Goal: Find specific fact: Find specific fact

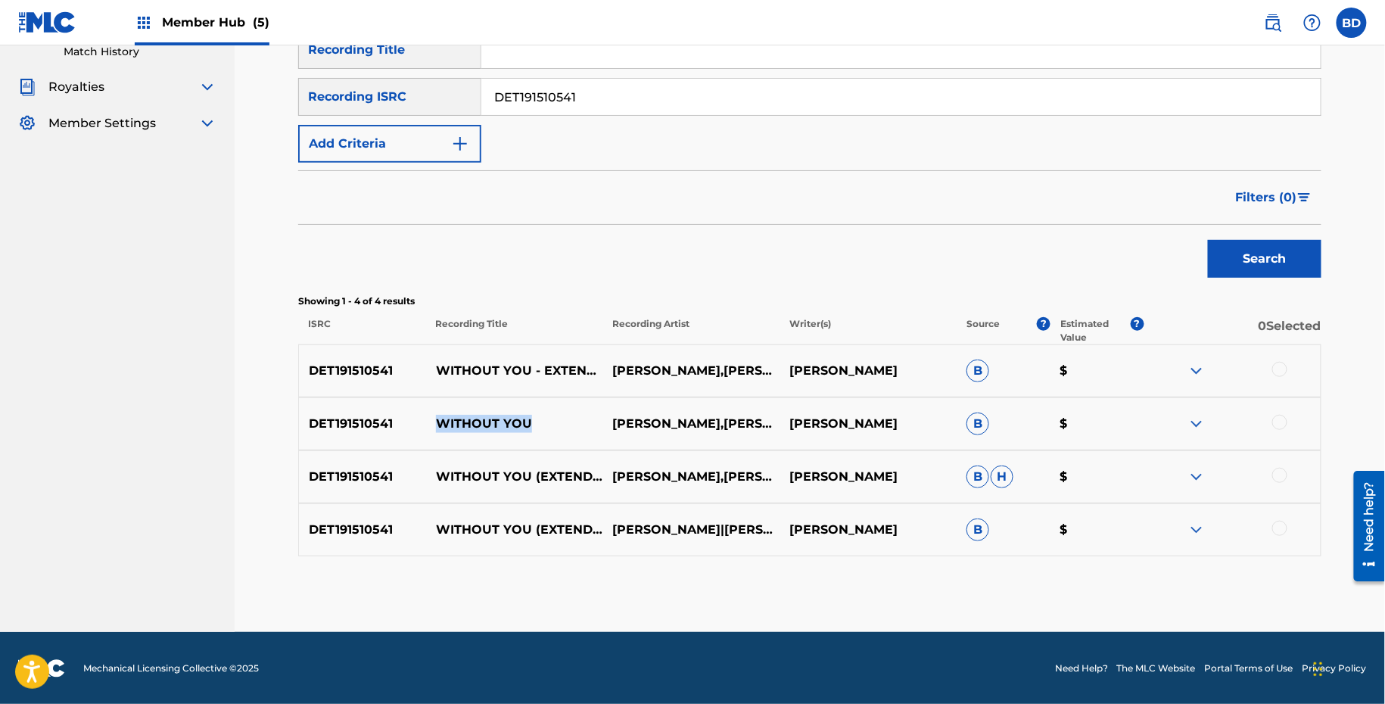
click at [562, 80] on input "DET191510541" at bounding box center [900, 97] width 839 height 36
paste input "Retrieving data. Wait a few seconds and try to cut or copy again."
click at [672, 95] on input "Retrieving data. Wait a few seconds and try to cut or copy again." at bounding box center [900, 97] width 839 height 36
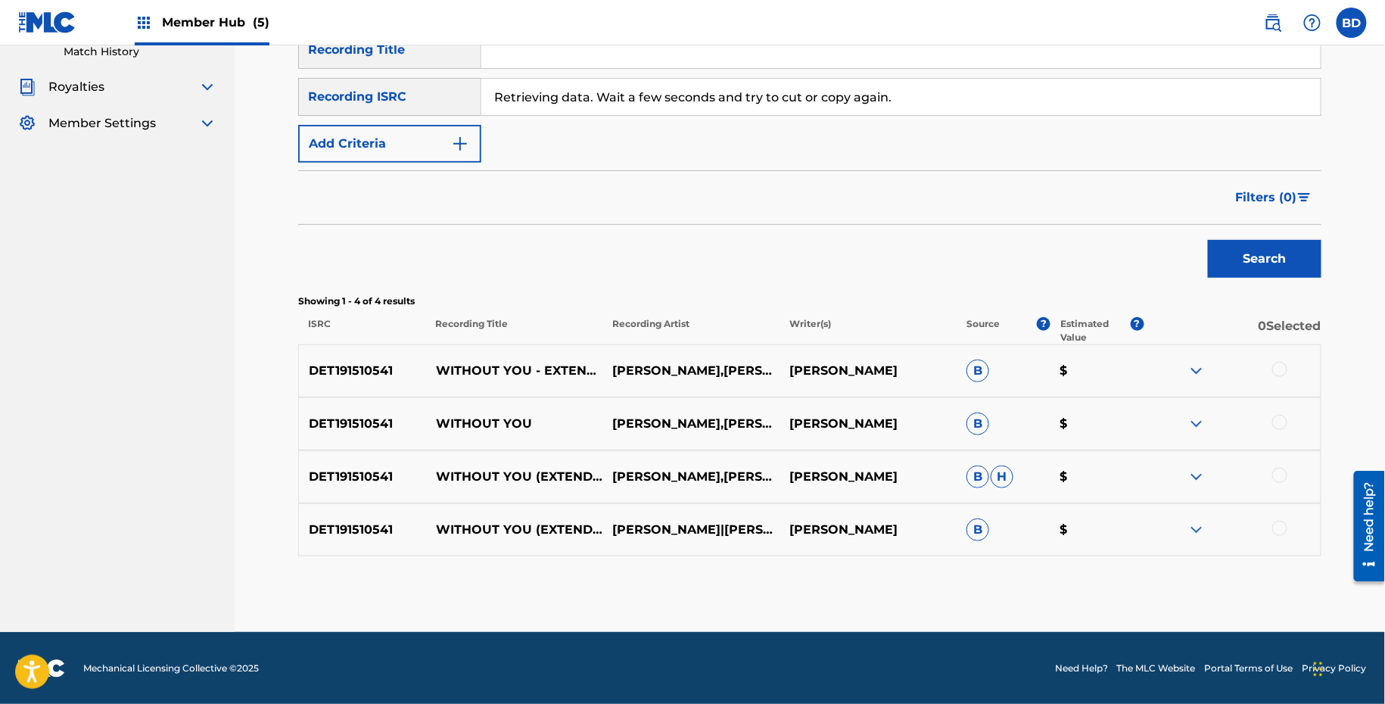
click at [672, 95] on input "Retrieving data. Wait a few seconds and try to cut or copy again." at bounding box center [900, 97] width 839 height 36
paste input "DET191510540"
click at [1208, 240] on button "Search" at bounding box center [1265, 259] width 114 height 38
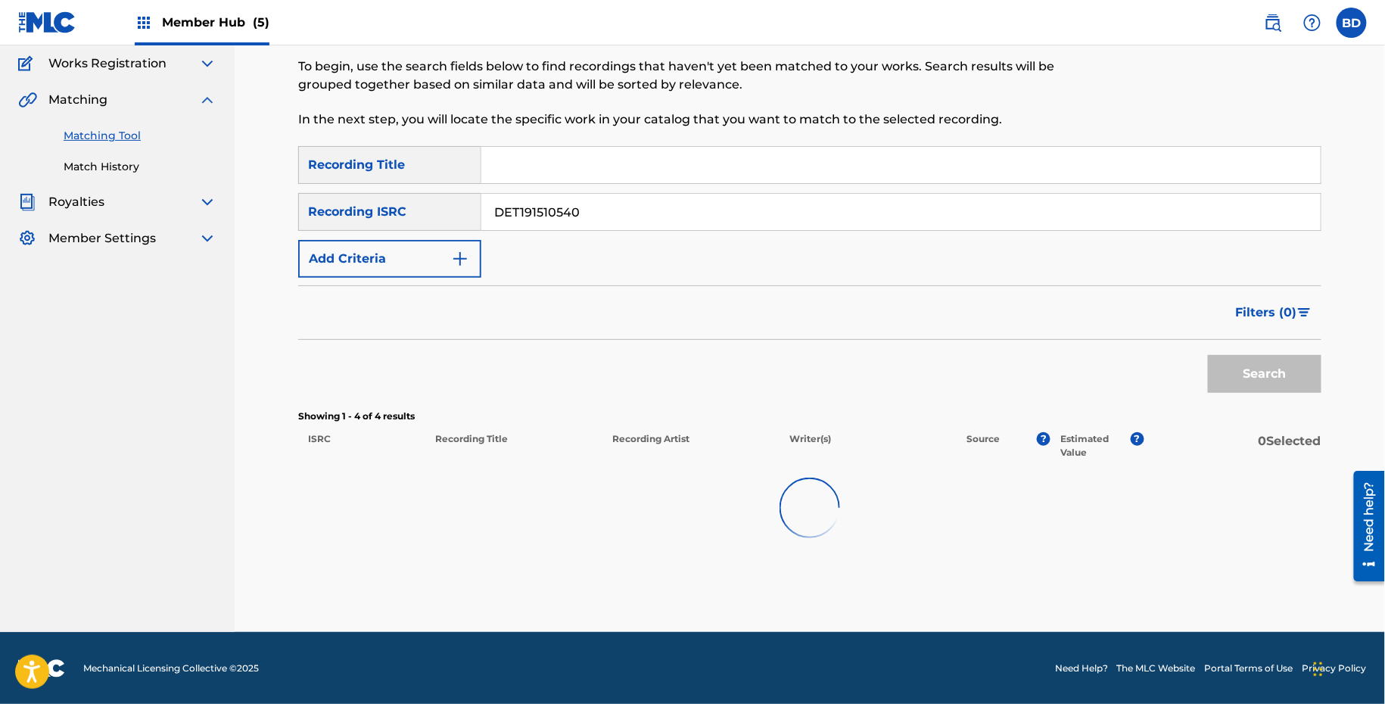
scroll to position [238, 0]
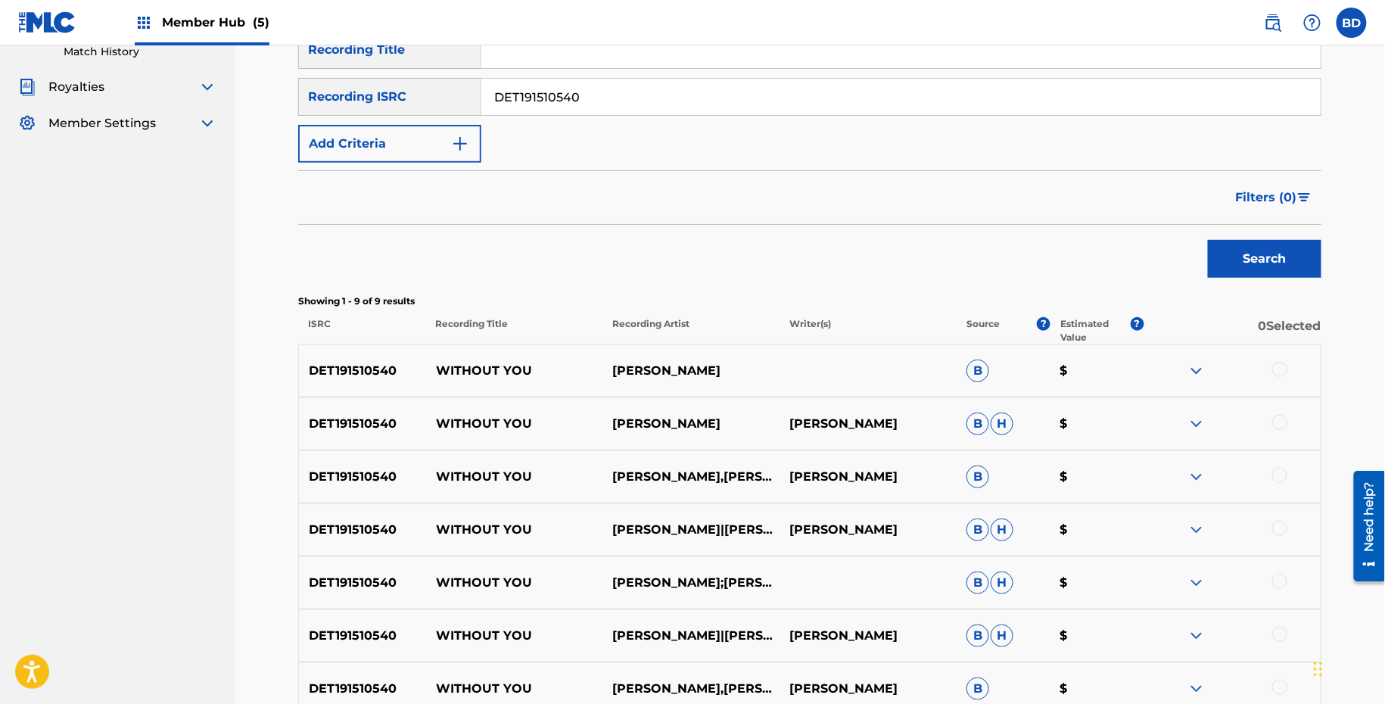
click at [517, 382] on div "DET191510540 WITHOUT YOU [PERSON_NAME] B $" at bounding box center [809, 370] width 1023 height 53
copy p "WITHOUT YOU"
click at [566, 83] on input "DET191510540" at bounding box center [900, 97] width 839 height 36
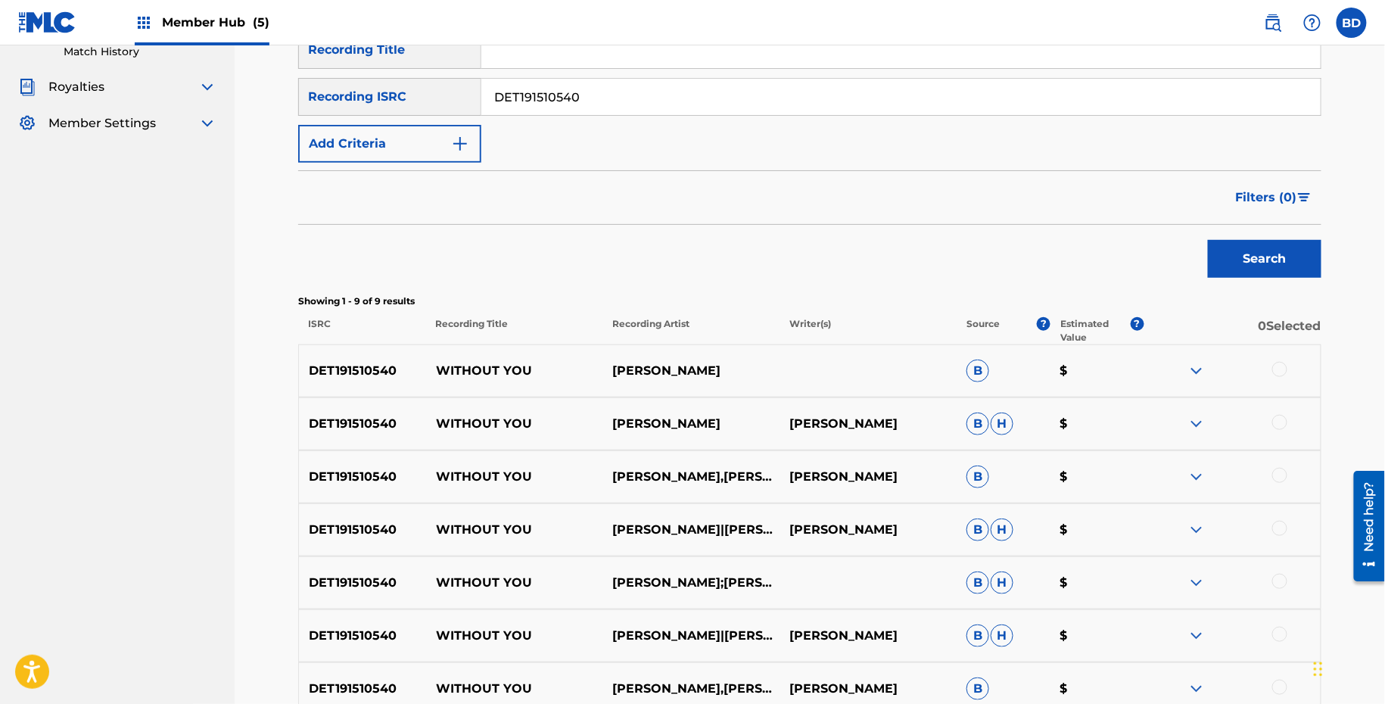
click at [566, 83] on input "DET191510540" at bounding box center [900, 97] width 839 height 36
paste input "SH42100199"
click at [1208, 240] on button "Search" at bounding box center [1265, 259] width 114 height 38
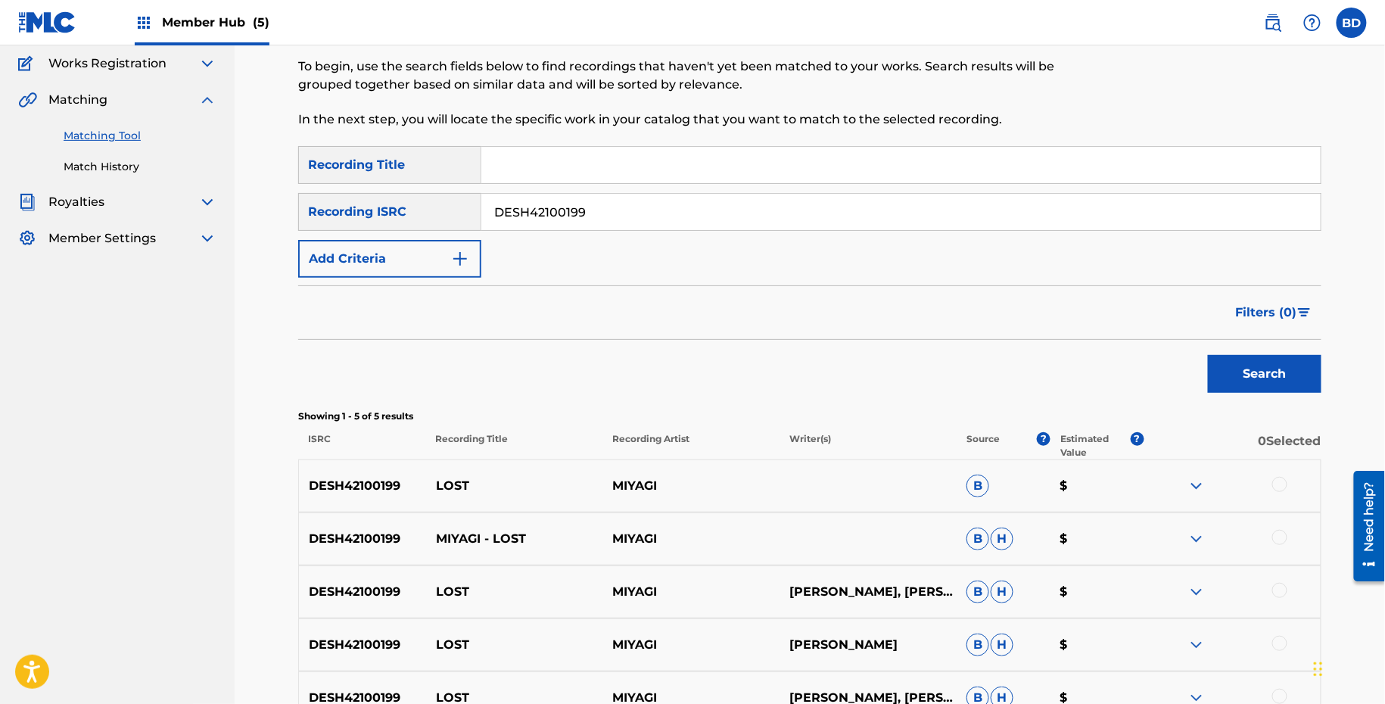
scroll to position [291, 0]
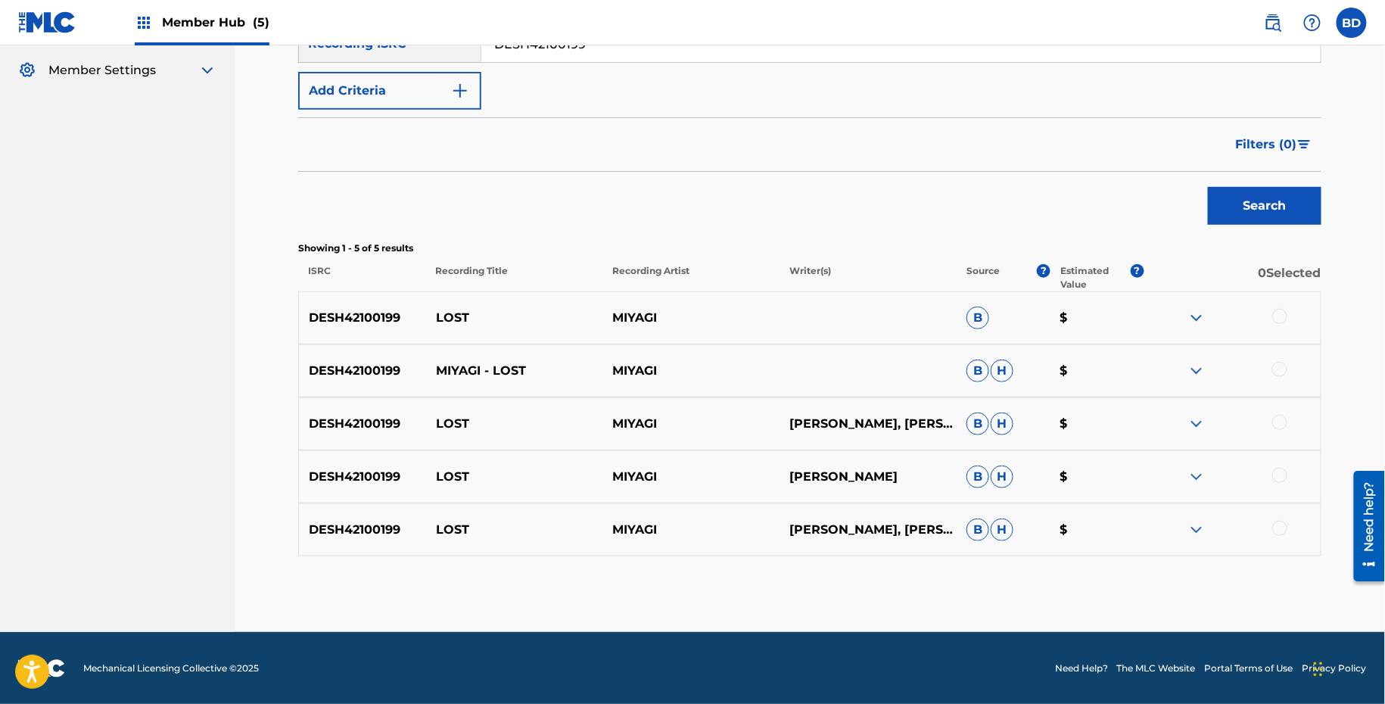
click at [442, 322] on p "LOST" at bounding box center [514, 318] width 177 height 18
copy p "LOST"
click at [1201, 534] on img at bounding box center [1196, 530] width 18 height 18
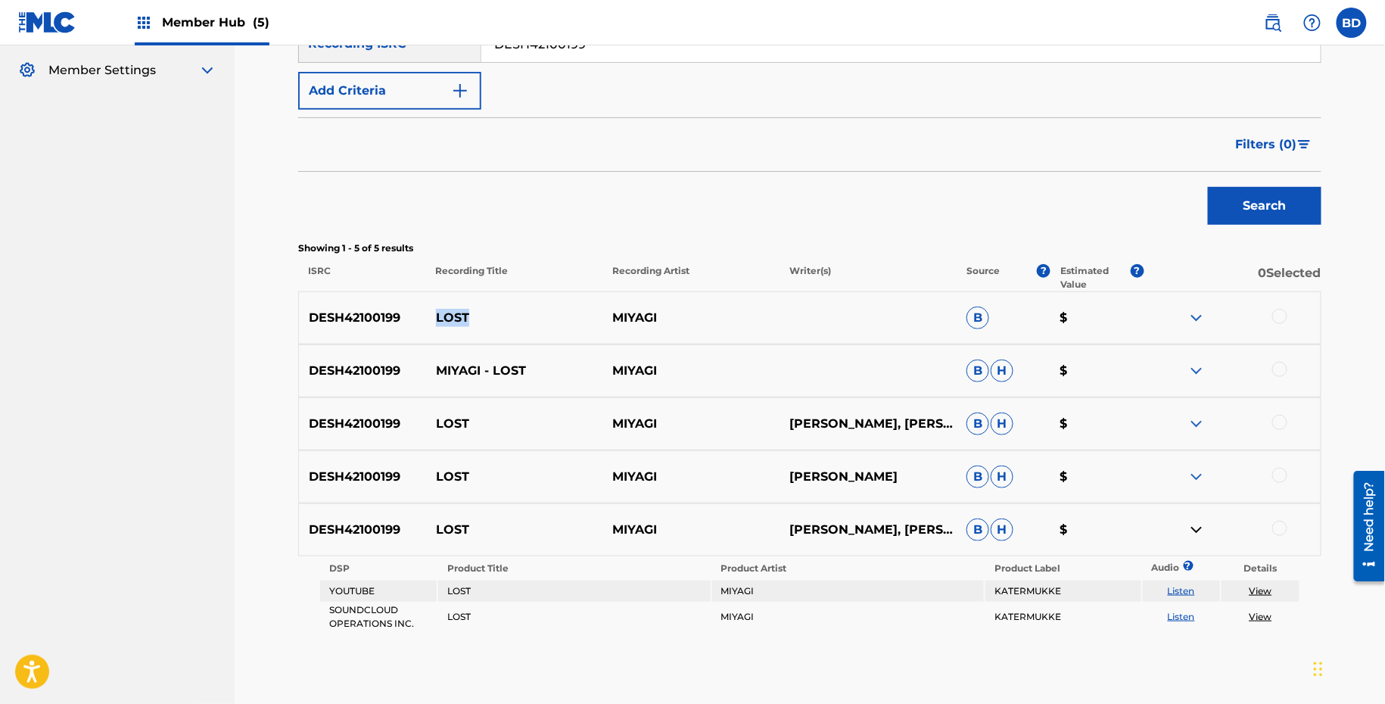
click at [1201, 478] on img at bounding box center [1196, 477] width 18 height 18
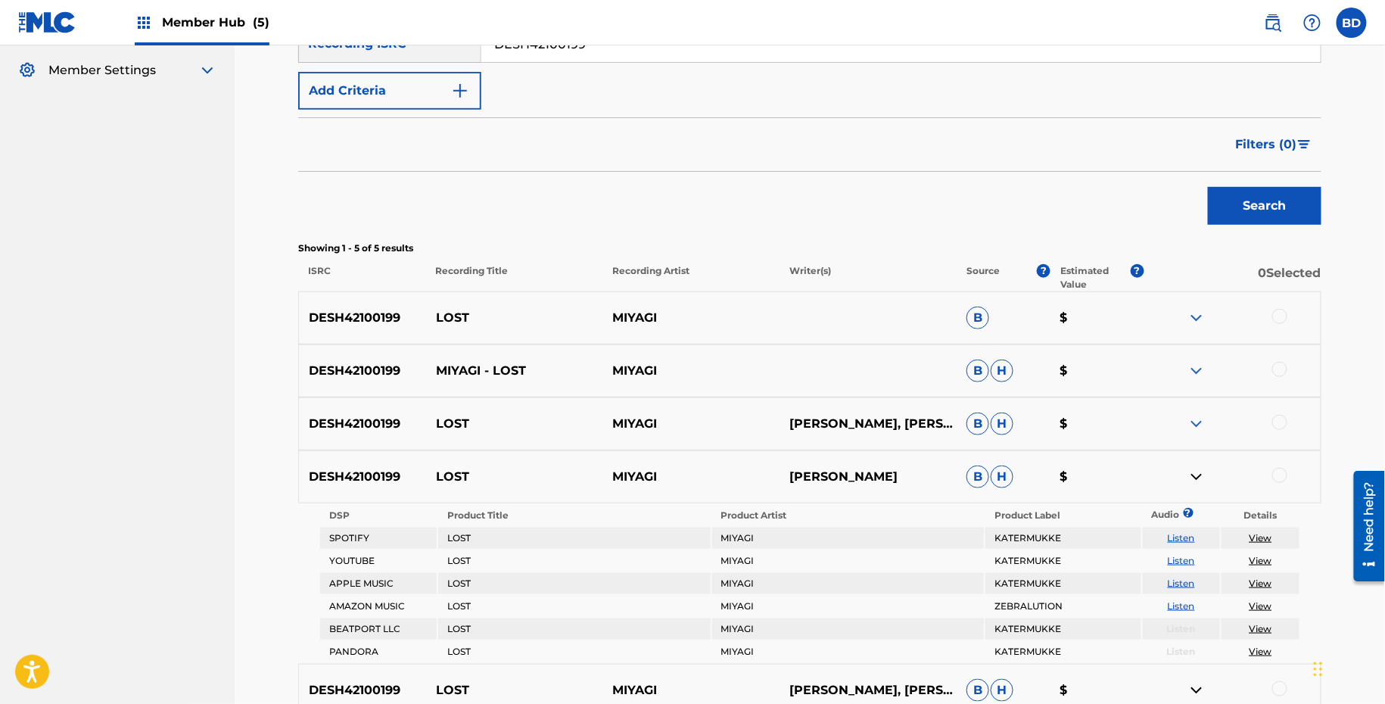
click at [1201, 440] on div "DESH42100199 LOST MIYAGI [PERSON_NAME] [PERSON_NAME] [PERSON_NAME] [PERSON_NAME…" at bounding box center [809, 423] width 1023 height 53
click at [1201, 428] on img at bounding box center [1196, 424] width 18 height 18
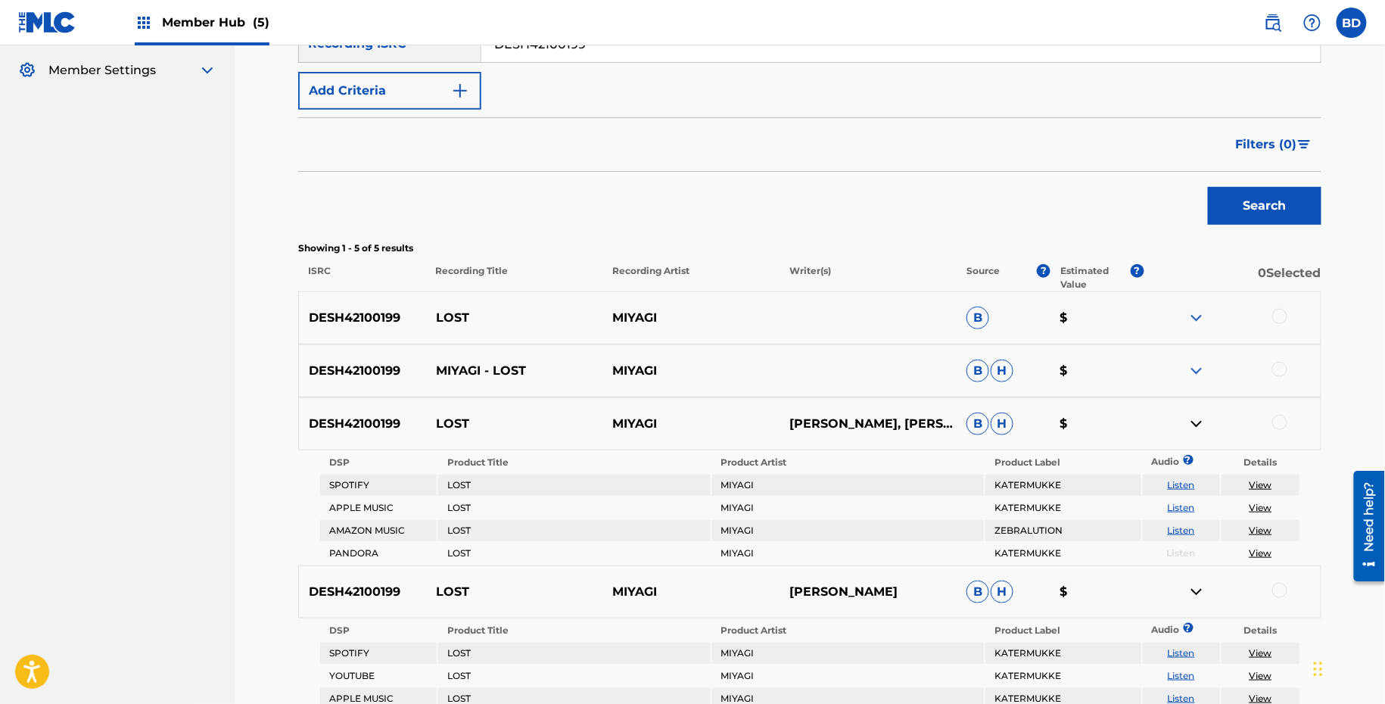
click at [1199, 376] on img at bounding box center [1196, 371] width 18 height 18
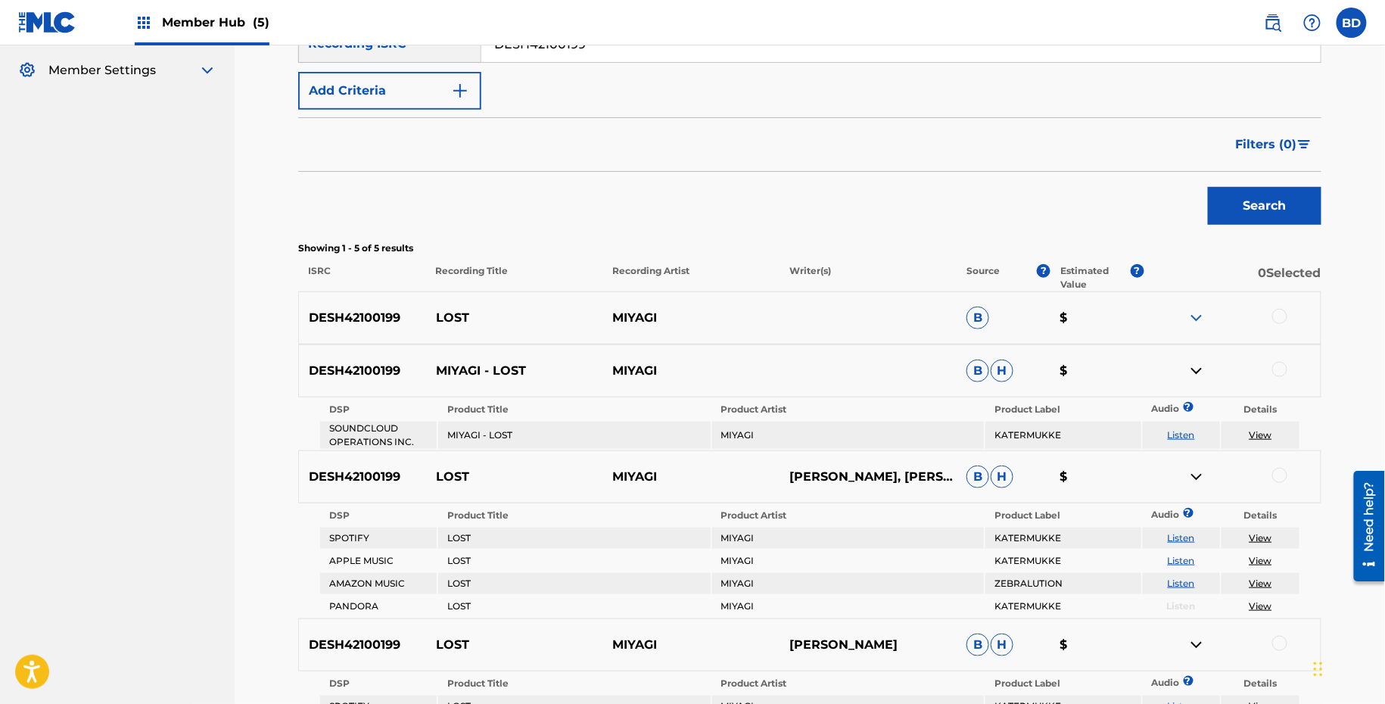
click at [1195, 320] on img at bounding box center [1196, 318] width 18 height 18
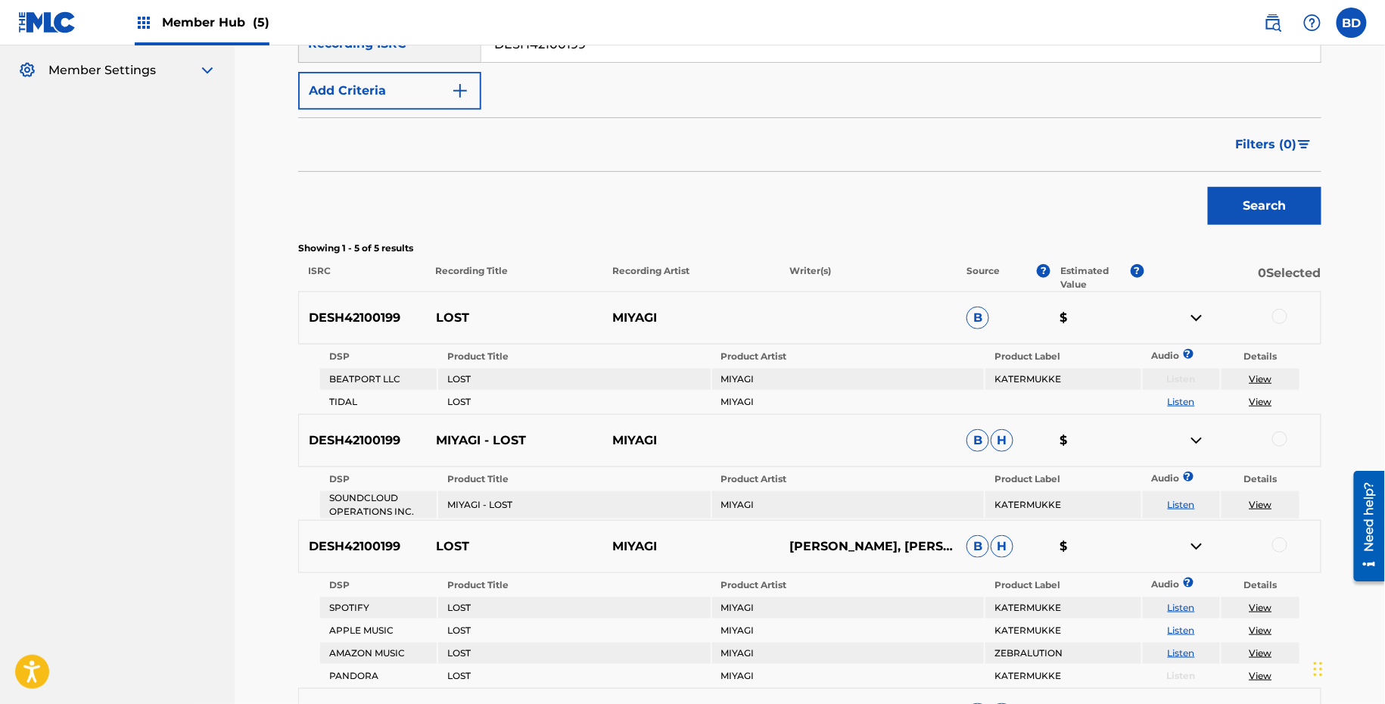
scroll to position [649, 0]
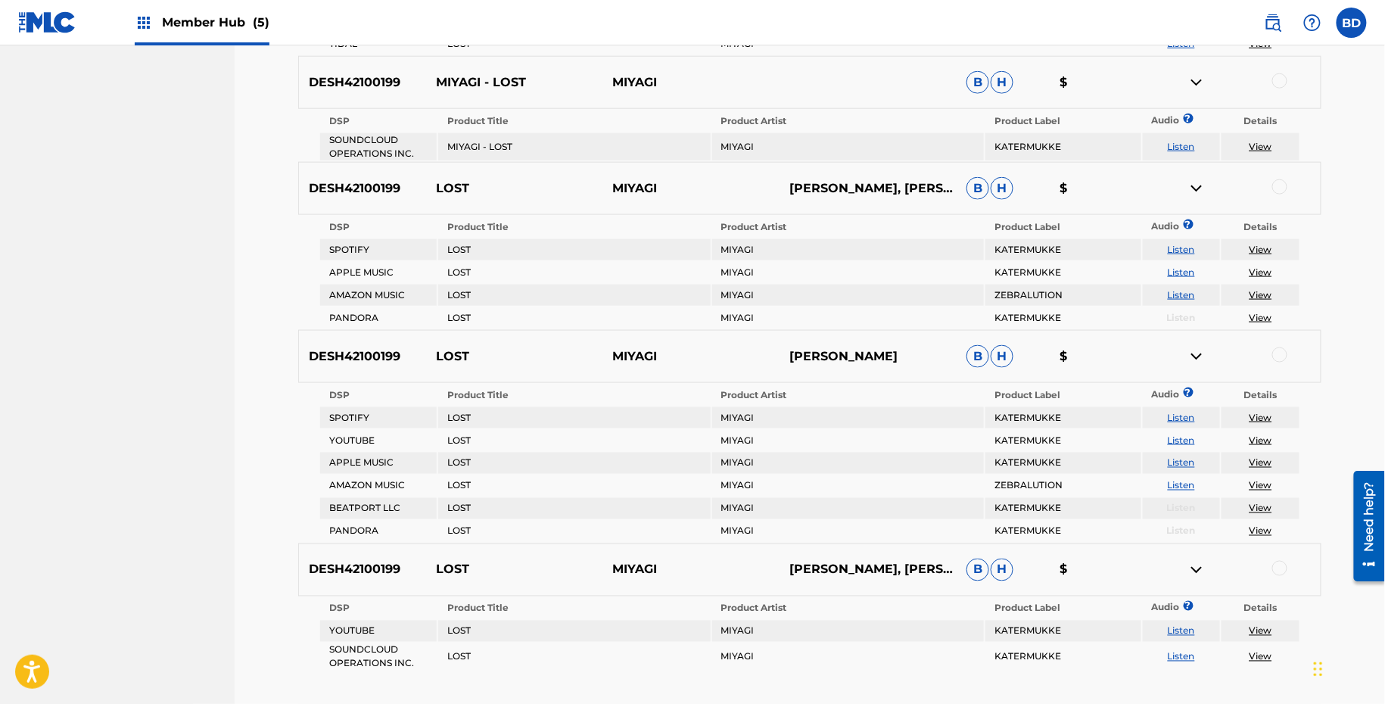
click at [465, 188] on p "LOST" at bounding box center [514, 188] width 177 height 18
click at [443, 180] on p "LOST" at bounding box center [514, 188] width 177 height 18
copy p "LOST"
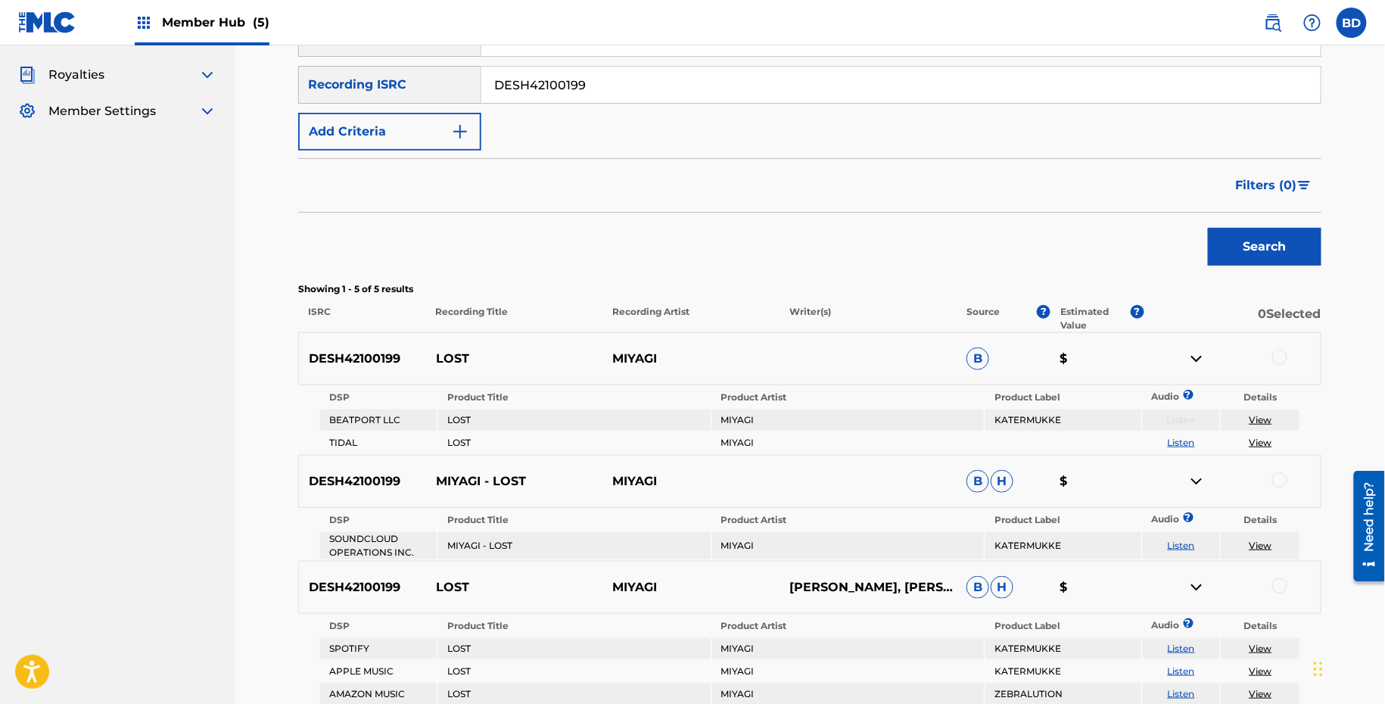
click at [593, 87] on input "DESH42100199" at bounding box center [900, 85] width 839 height 36
paste input "4"
click at [1208, 228] on button "Search" at bounding box center [1265, 247] width 114 height 38
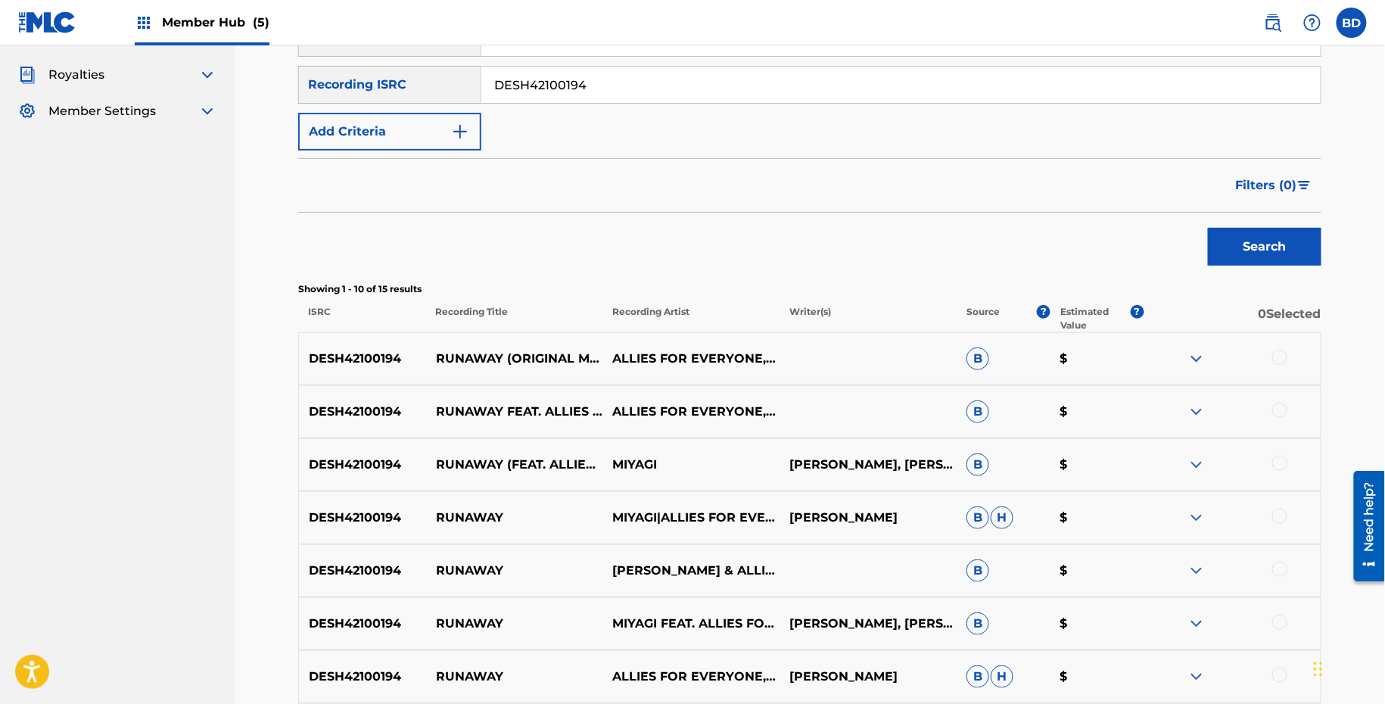
scroll to position [594, 0]
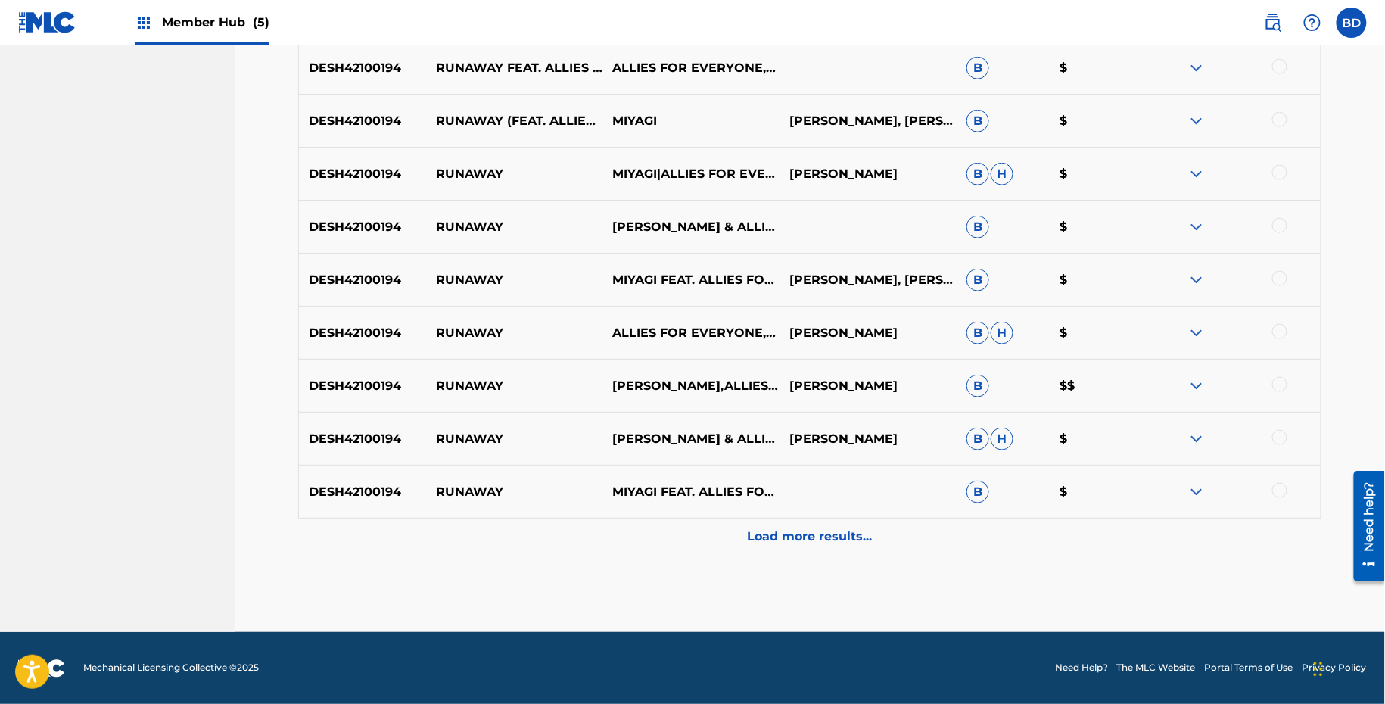
click at [1195, 479] on div "DESH42100194 RUNAWAY MIYAGI FEAT. ALLIES FOR EVERYONE B $" at bounding box center [809, 491] width 1023 height 53
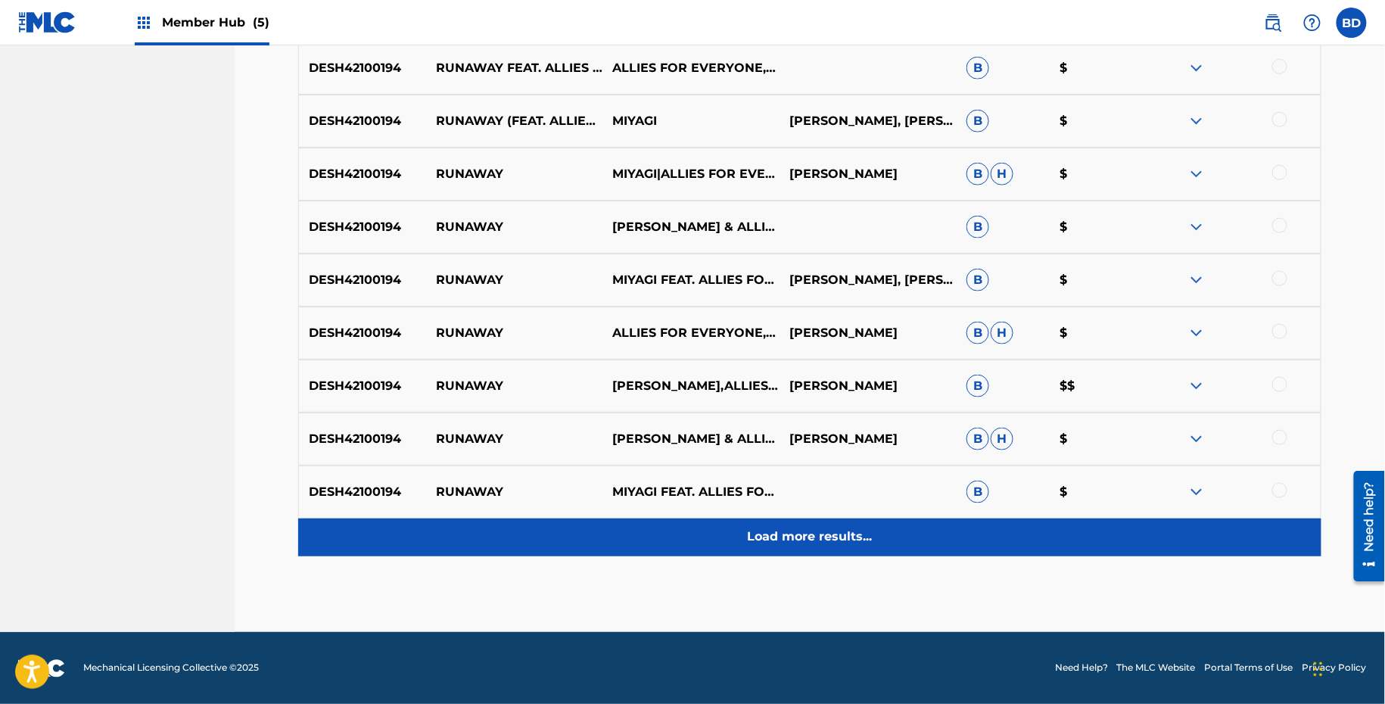
click at [1085, 546] on div "Load more results..." at bounding box center [809, 537] width 1023 height 38
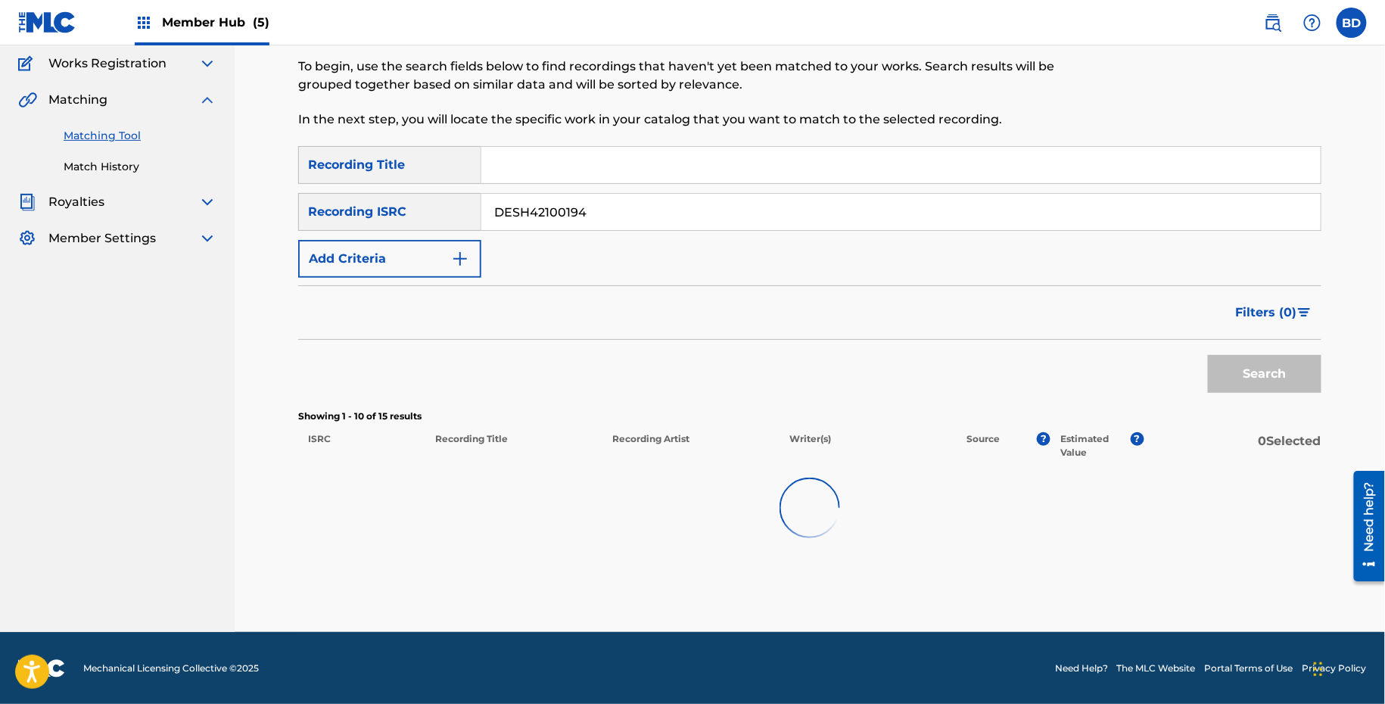
scroll to position [821, 0]
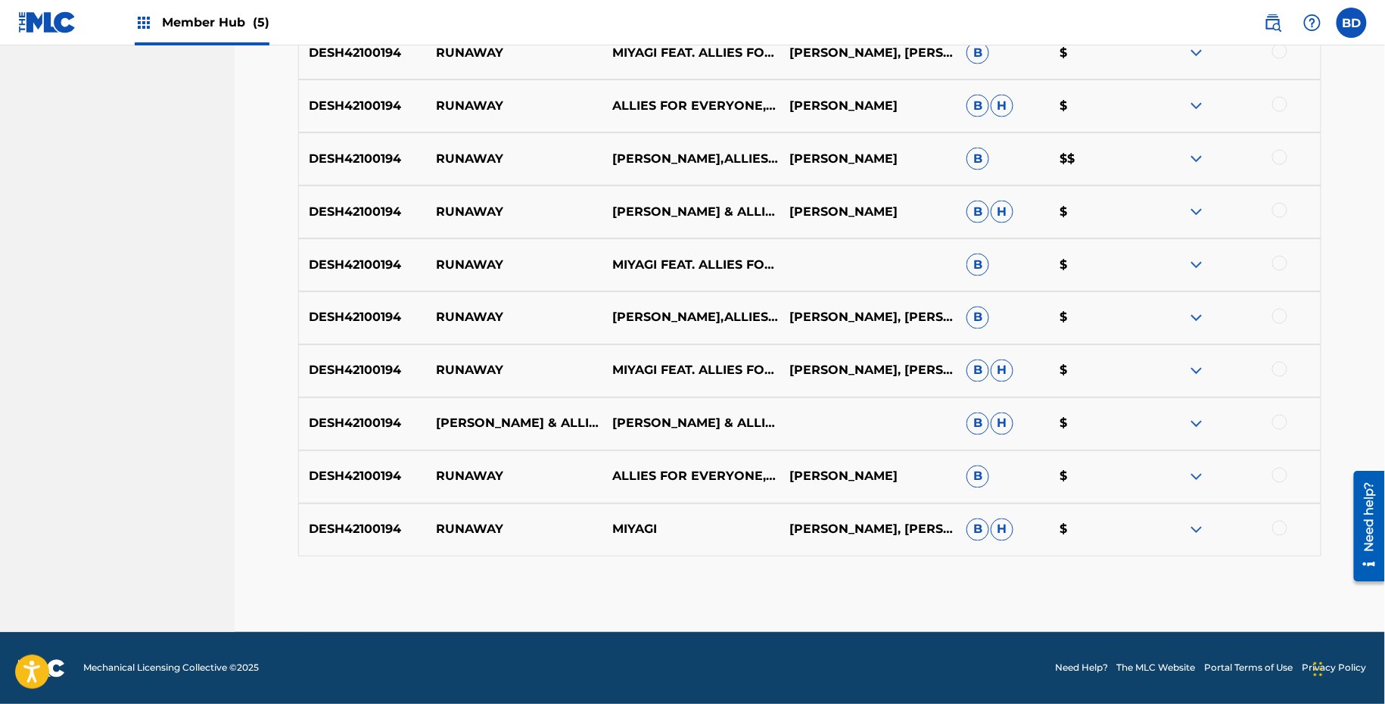
click at [1199, 525] on img at bounding box center [1196, 530] width 18 height 18
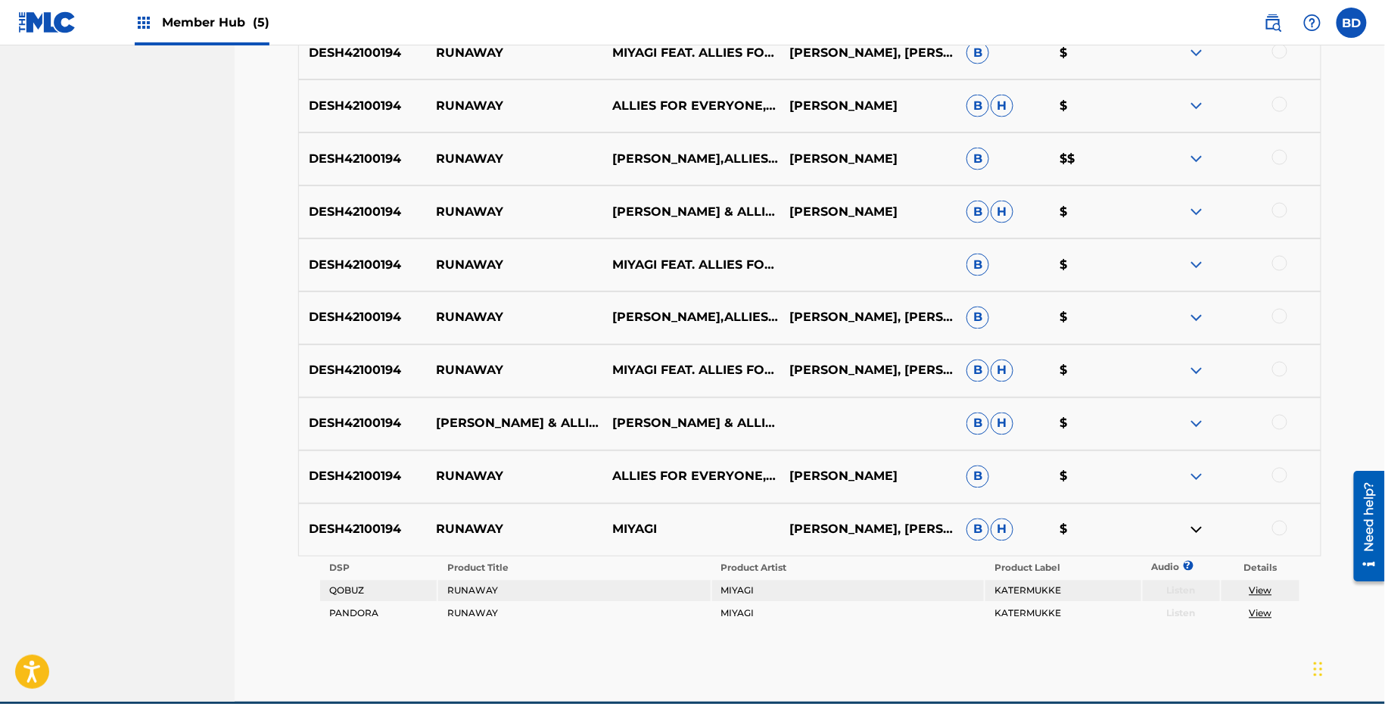
click at [1199, 481] on img at bounding box center [1196, 477] width 18 height 18
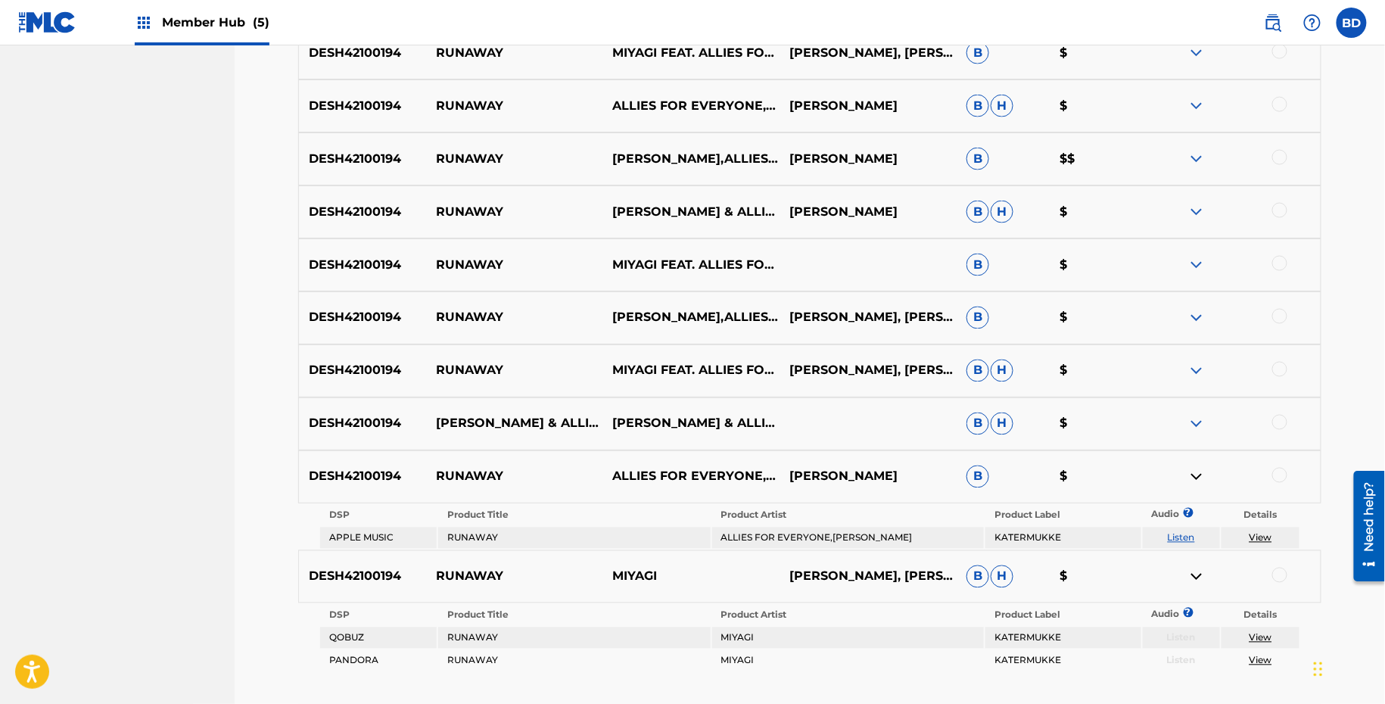
click at [1193, 426] on img at bounding box center [1196, 424] width 18 height 18
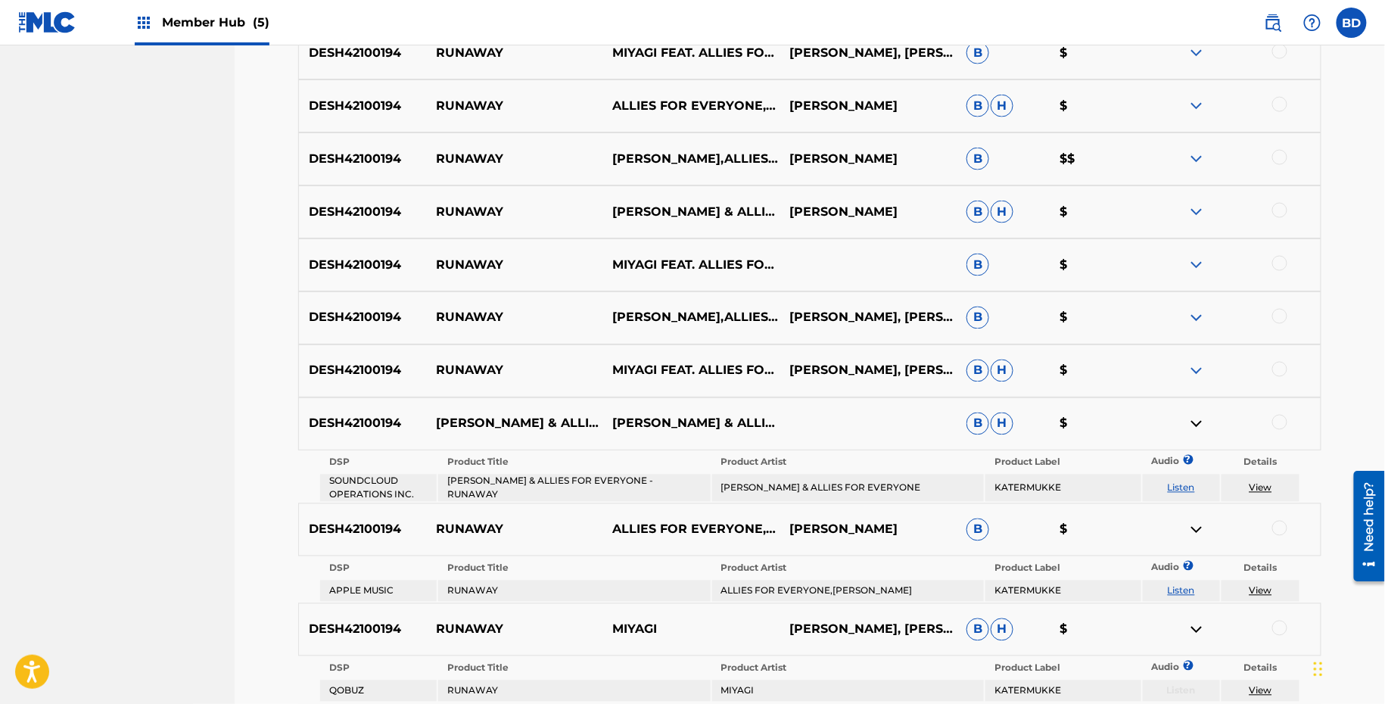
click at [1193, 363] on img at bounding box center [1196, 371] width 18 height 18
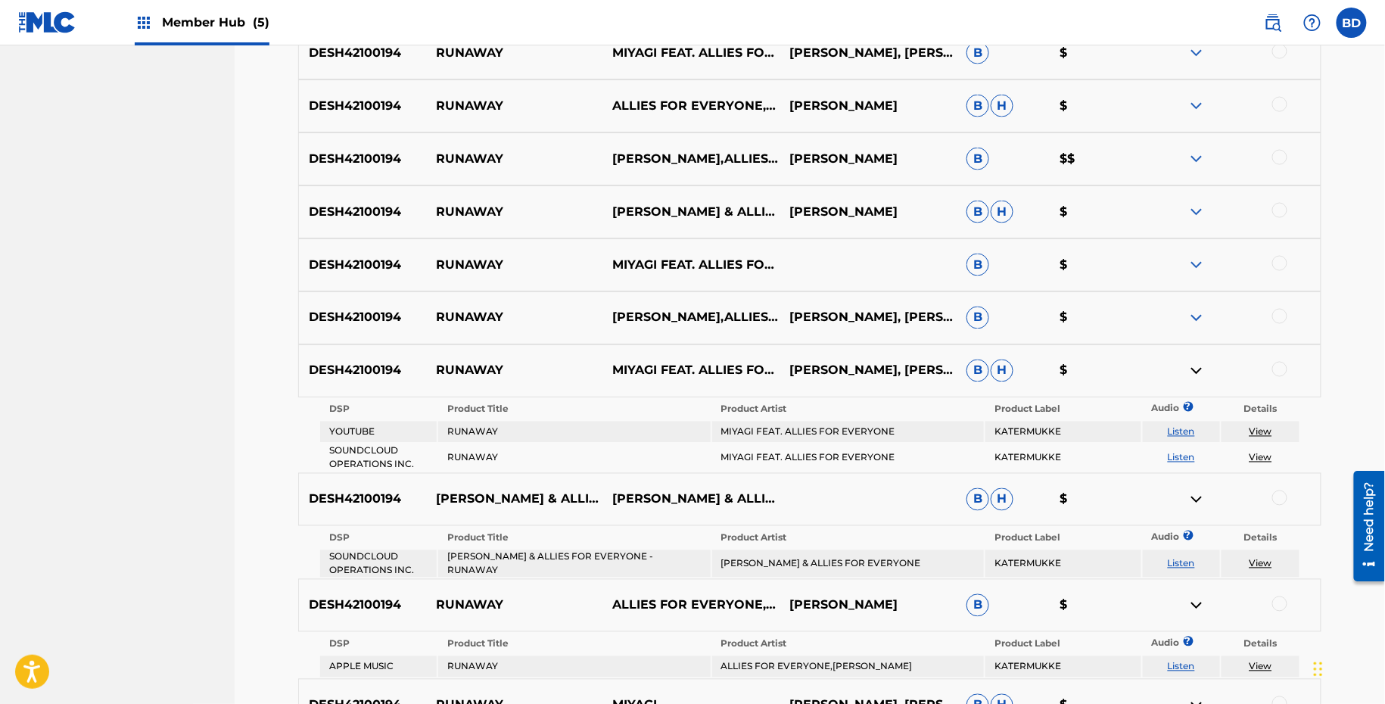
click at [1198, 306] on div "DESH42100194 RUNAWAY MIYAGI,ALLIES FOR EVERYONE [PERSON_NAME], [PERSON_NAME], […" at bounding box center [809, 317] width 1023 height 53
click at [1198, 312] on img at bounding box center [1196, 318] width 18 height 18
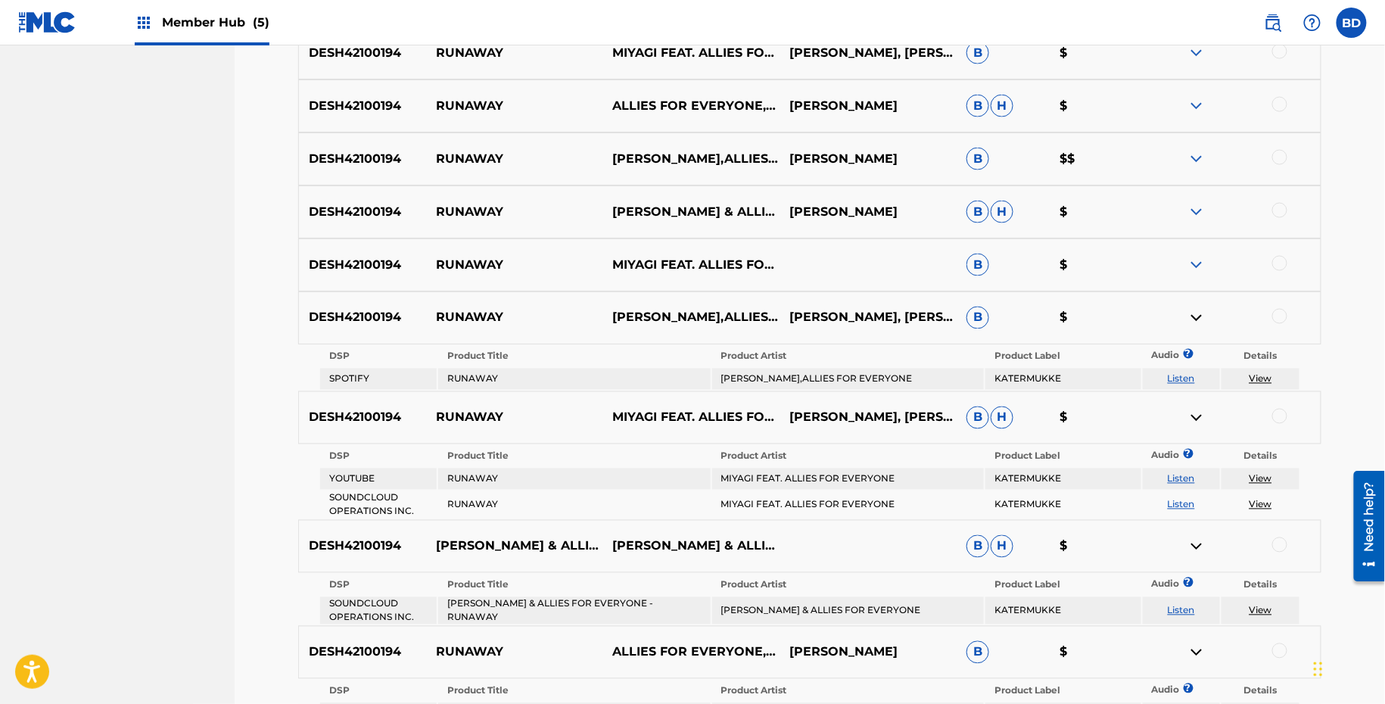
click at [1198, 264] on img at bounding box center [1196, 265] width 18 height 18
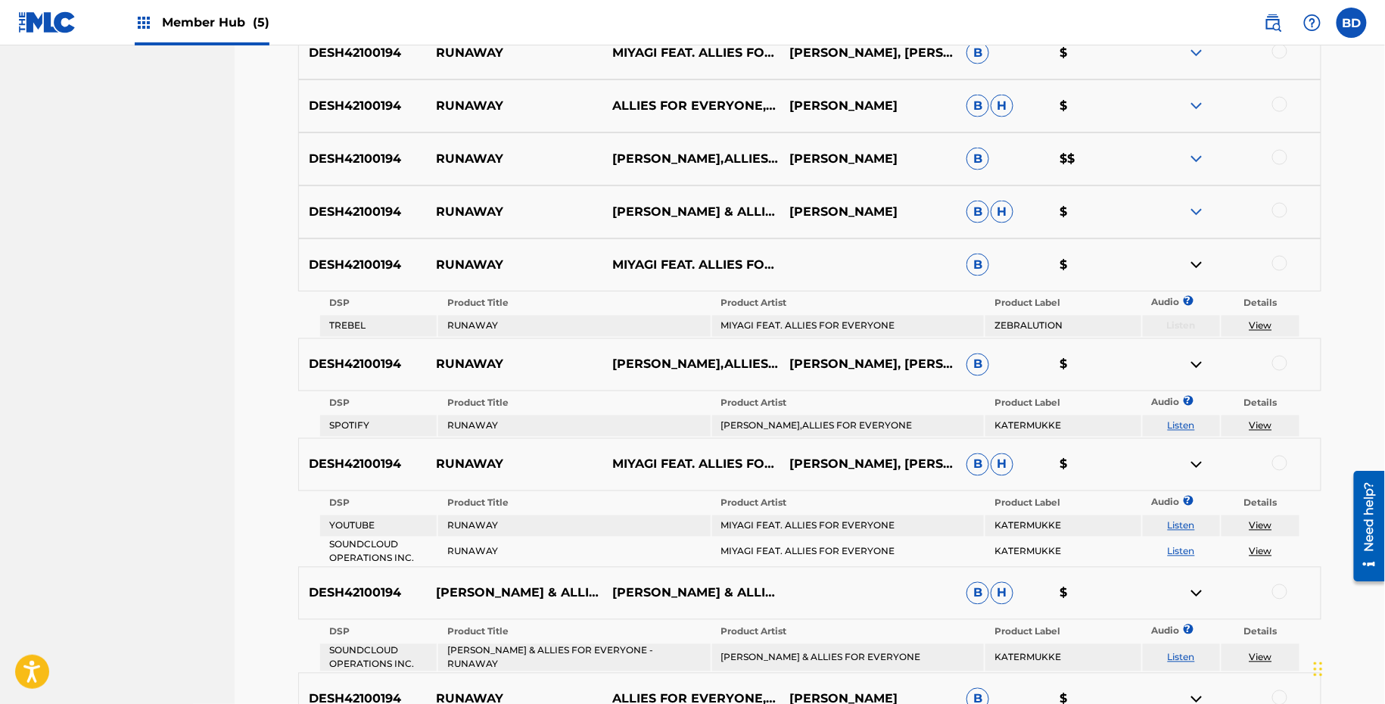
click at [1198, 204] on img at bounding box center [1196, 212] width 18 height 18
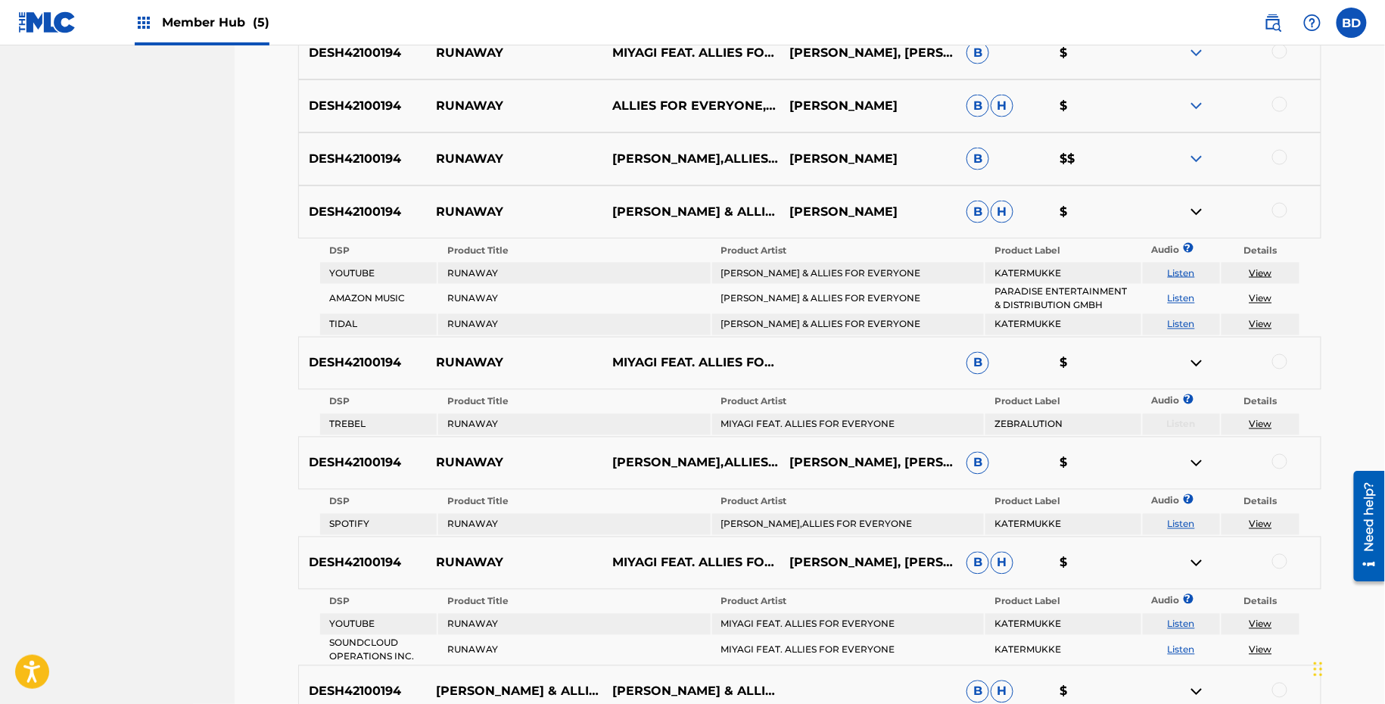
click at [1196, 157] on img at bounding box center [1196, 159] width 18 height 18
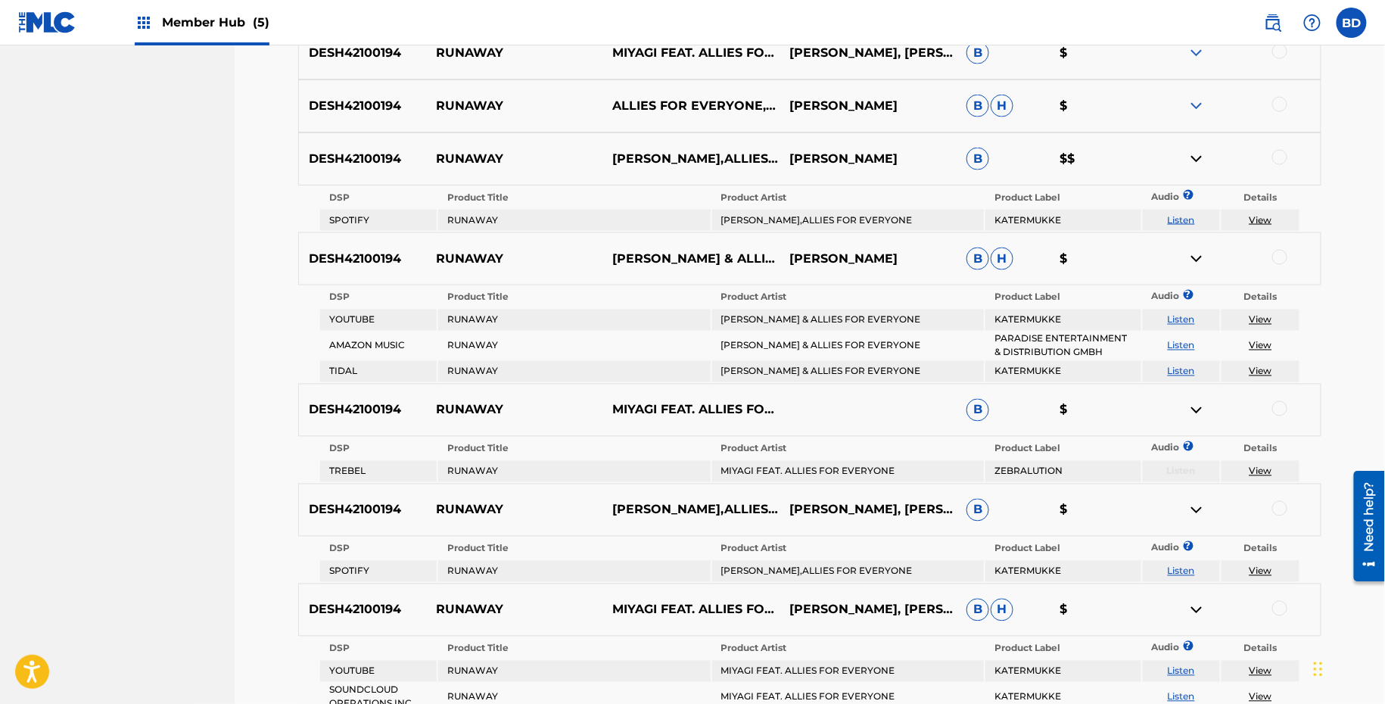
click at [1199, 98] on img at bounding box center [1196, 106] width 18 height 18
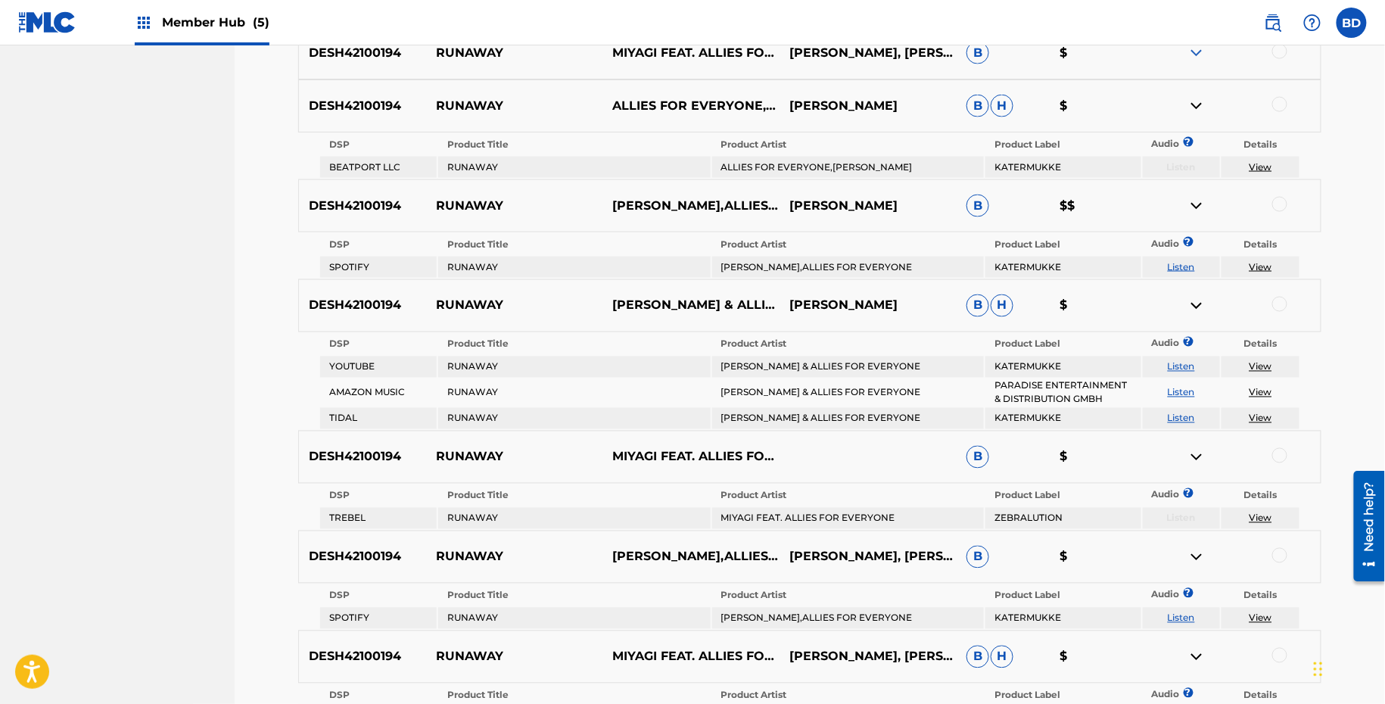
click at [1199, 54] on img at bounding box center [1196, 53] width 18 height 18
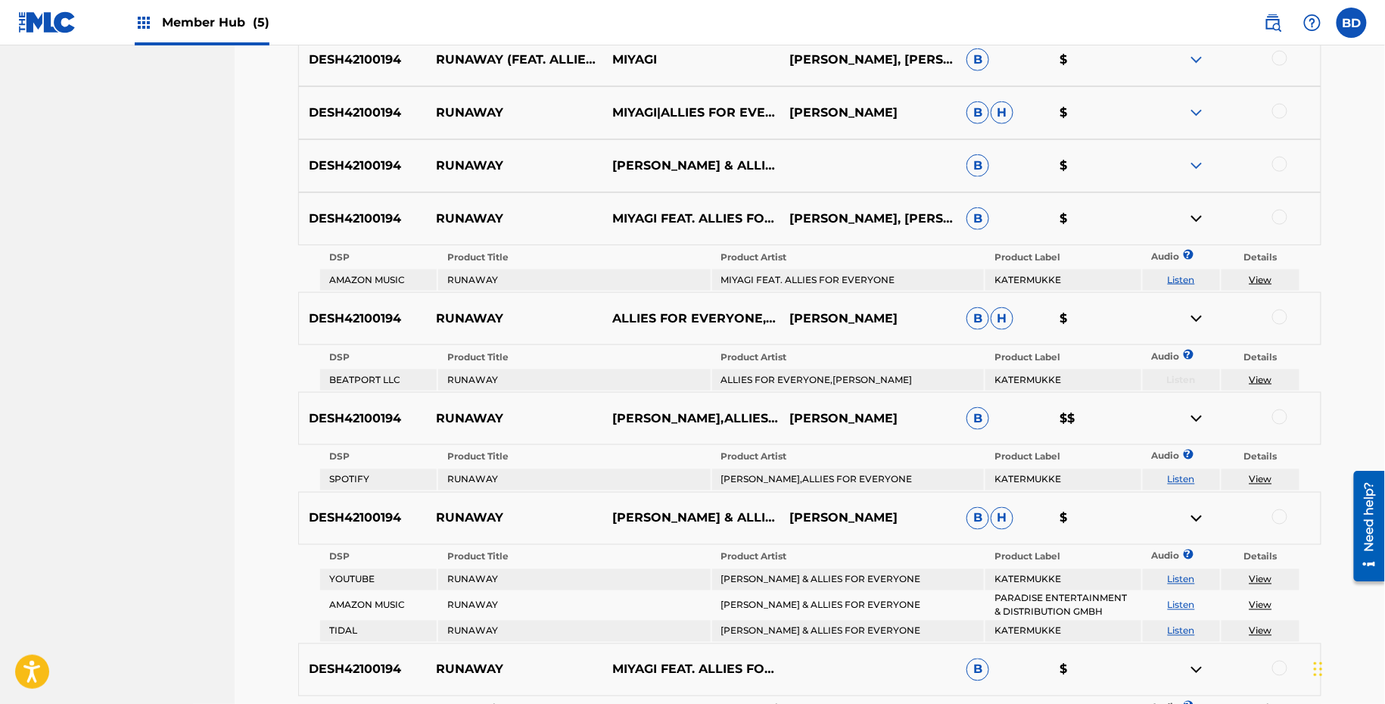
scroll to position [611, 0]
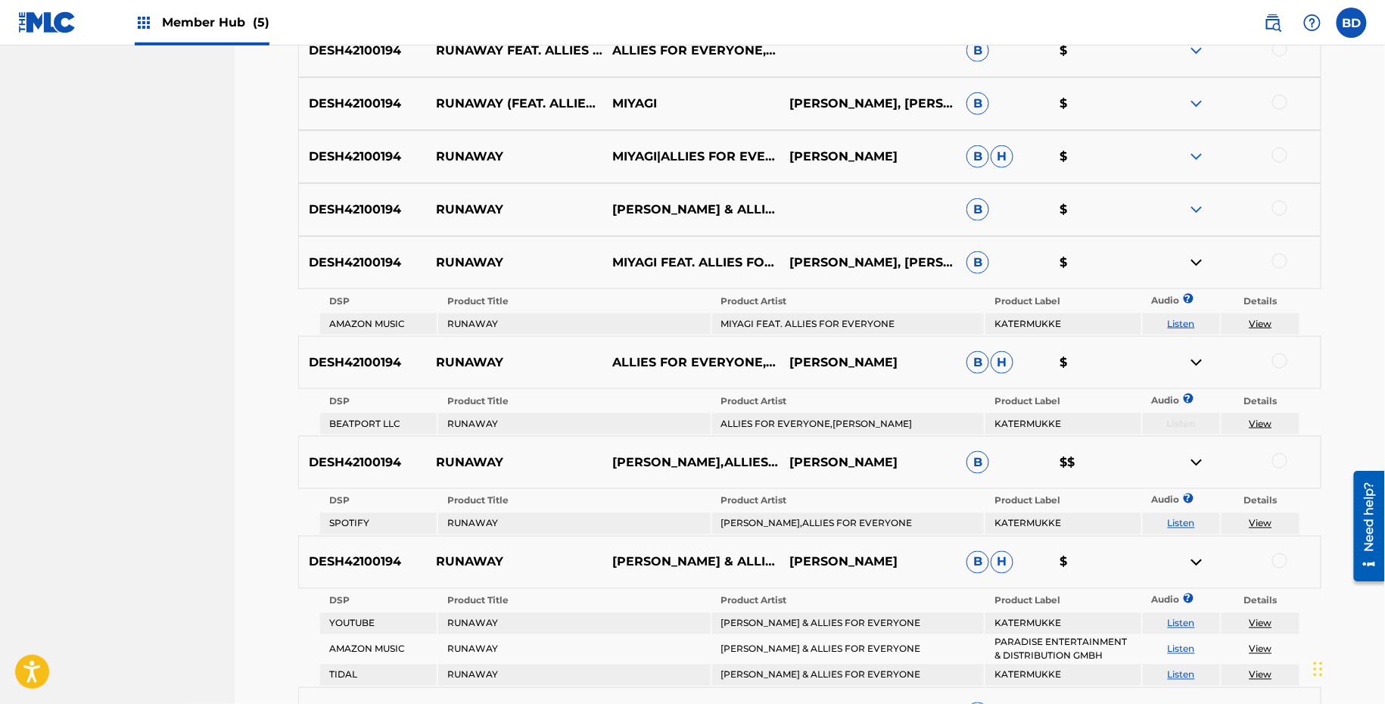
click at [1201, 205] on img at bounding box center [1196, 210] width 18 height 18
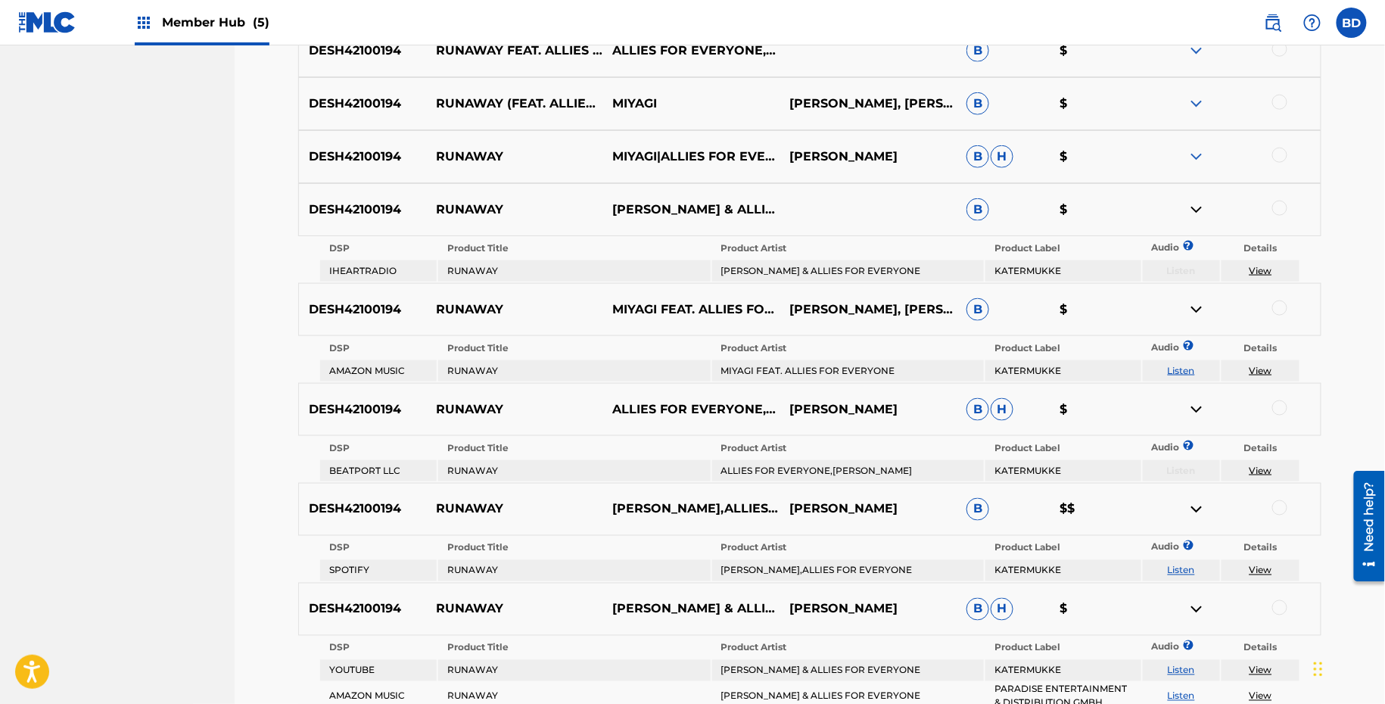
click at [1201, 157] on img at bounding box center [1196, 157] width 18 height 18
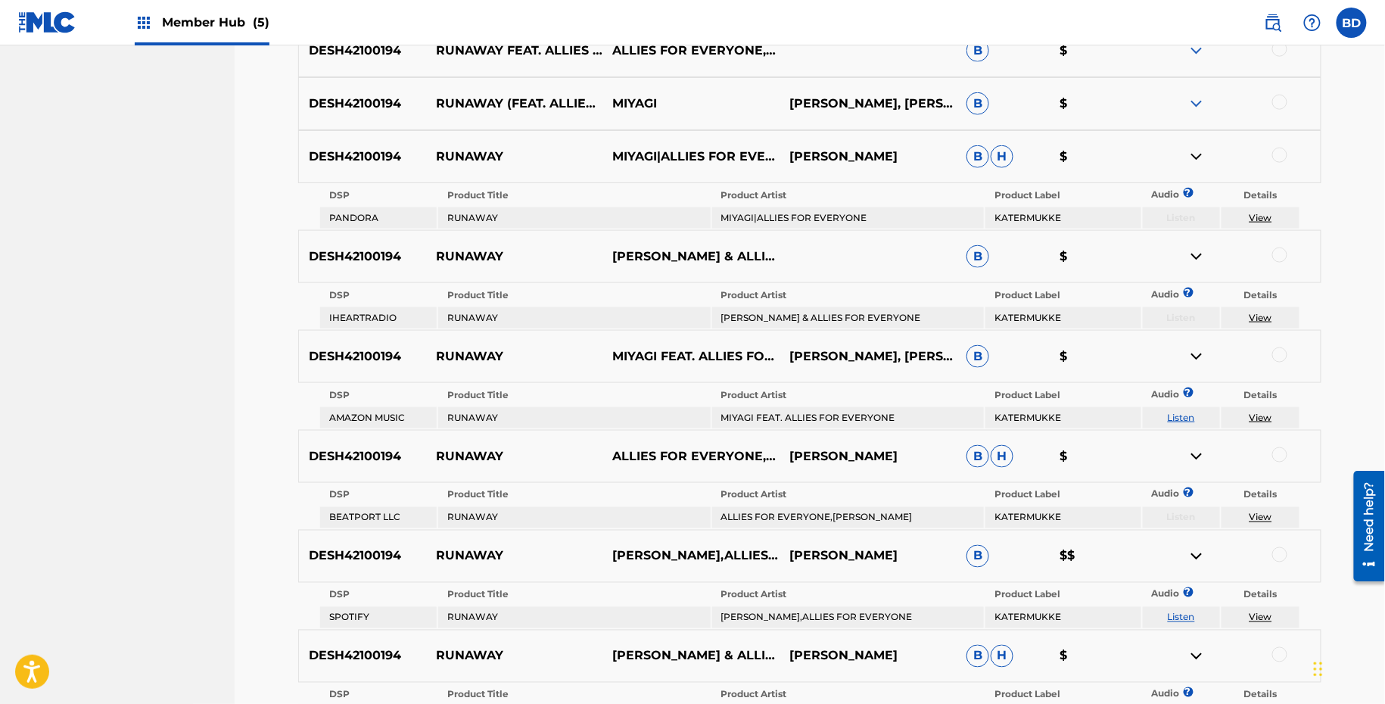
click at [1199, 97] on img at bounding box center [1196, 104] width 18 height 18
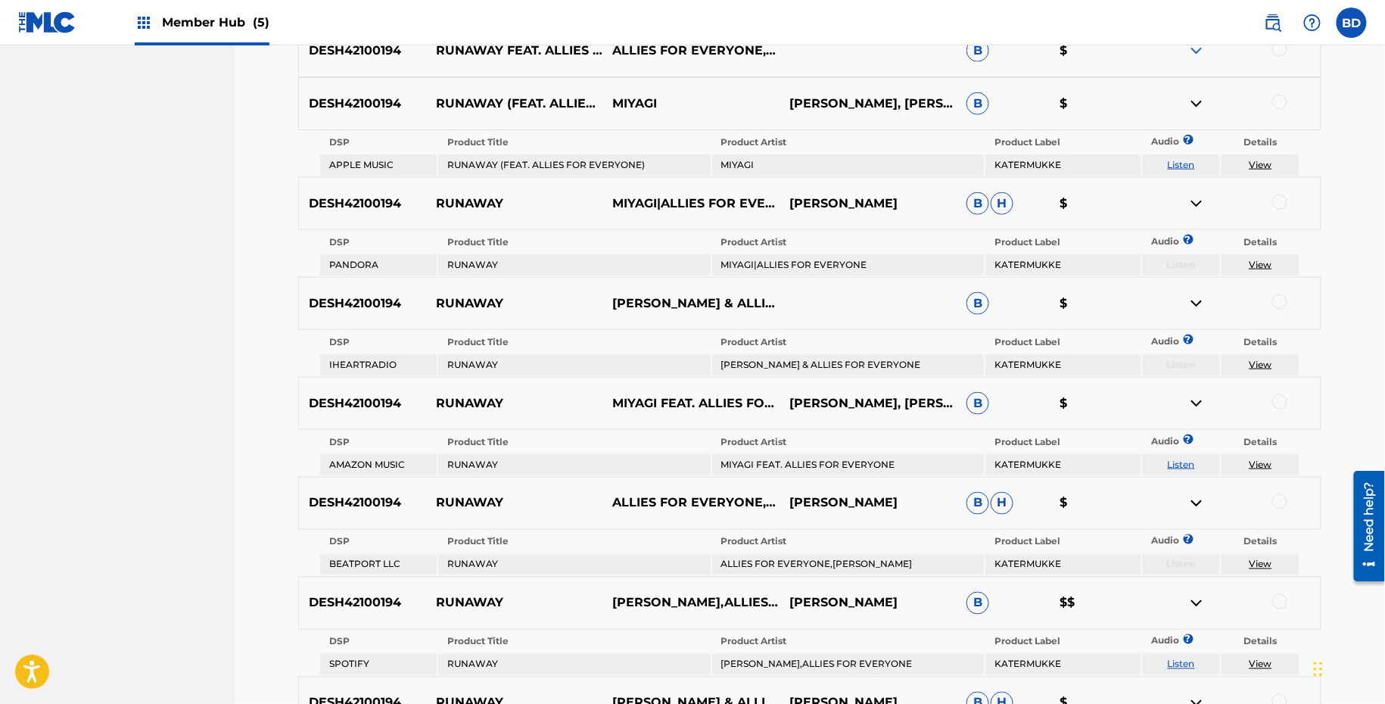
click at [1200, 43] on nav "Member Hub (5) BD BD [PERSON_NAME] [EMAIL_ADDRESS][DOMAIN_NAME] Notification Pr…" at bounding box center [692, 22] width 1385 height 45
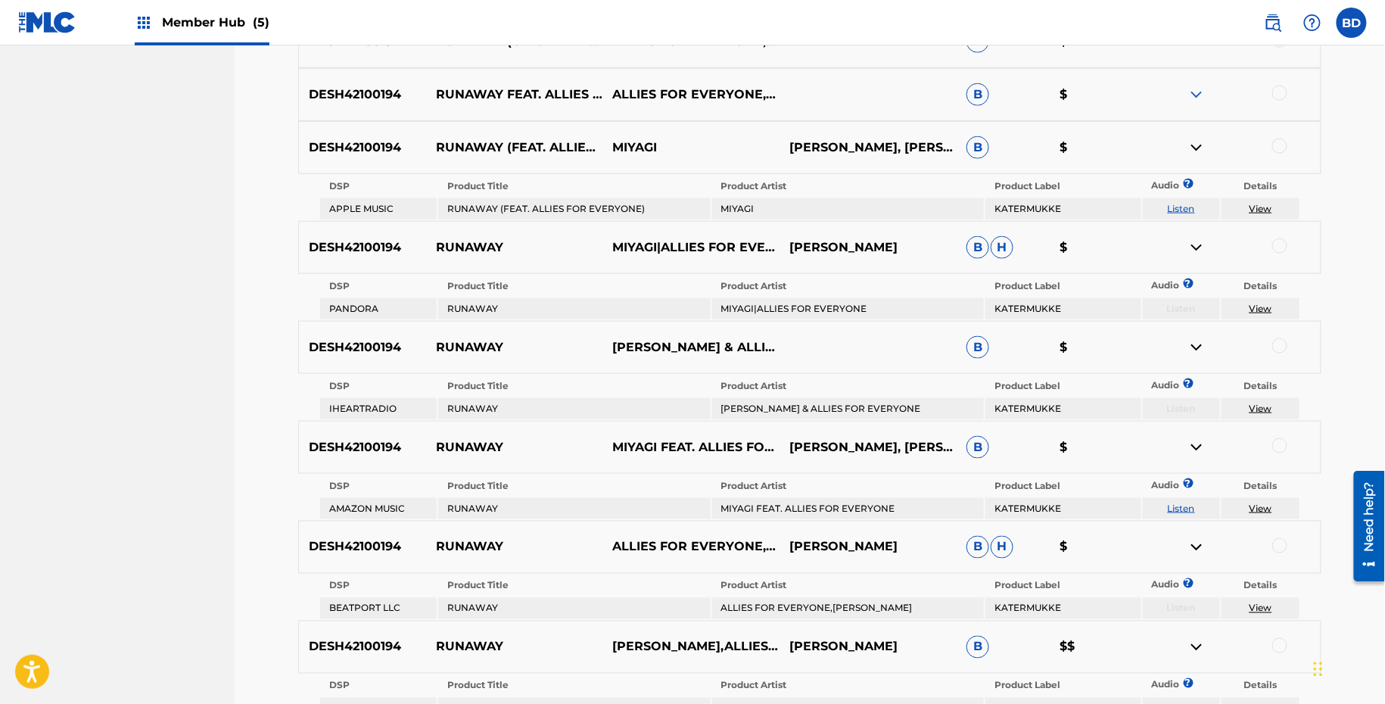
click at [1197, 92] on img at bounding box center [1196, 95] width 18 height 18
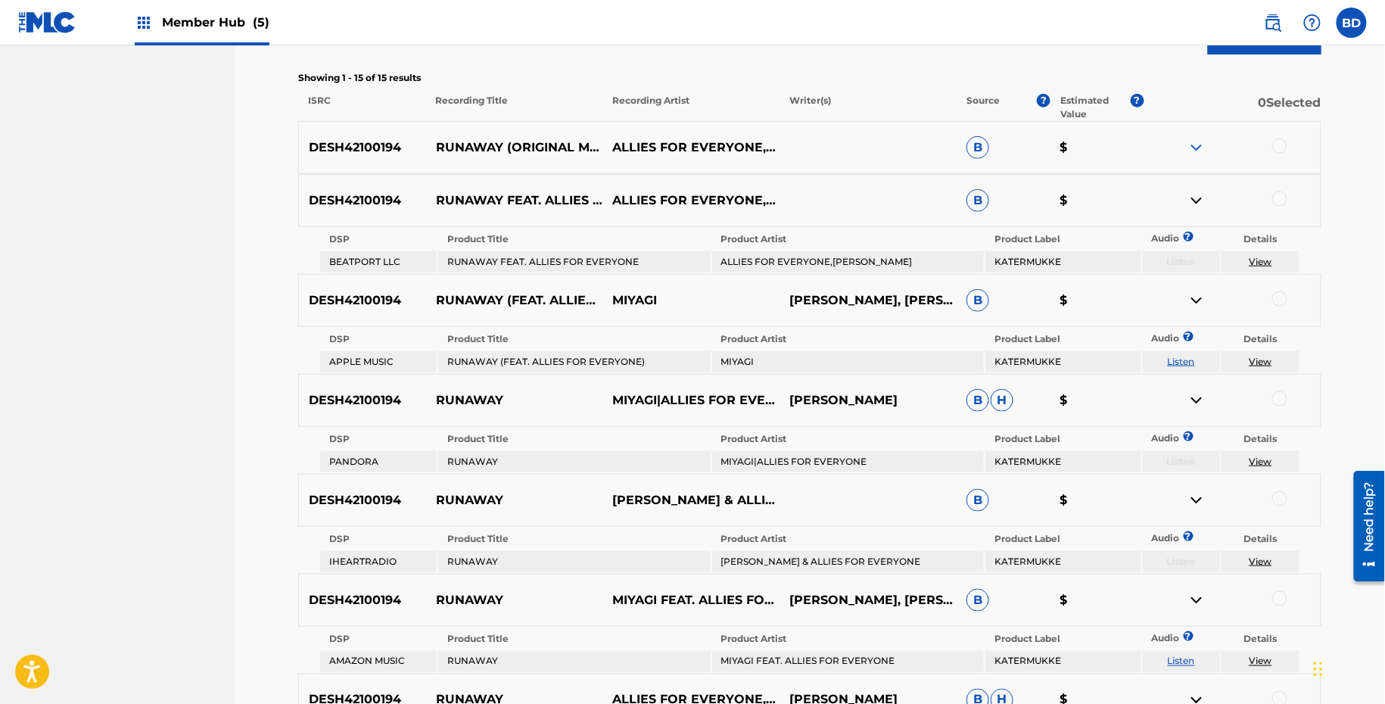
scroll to position [448, 0]
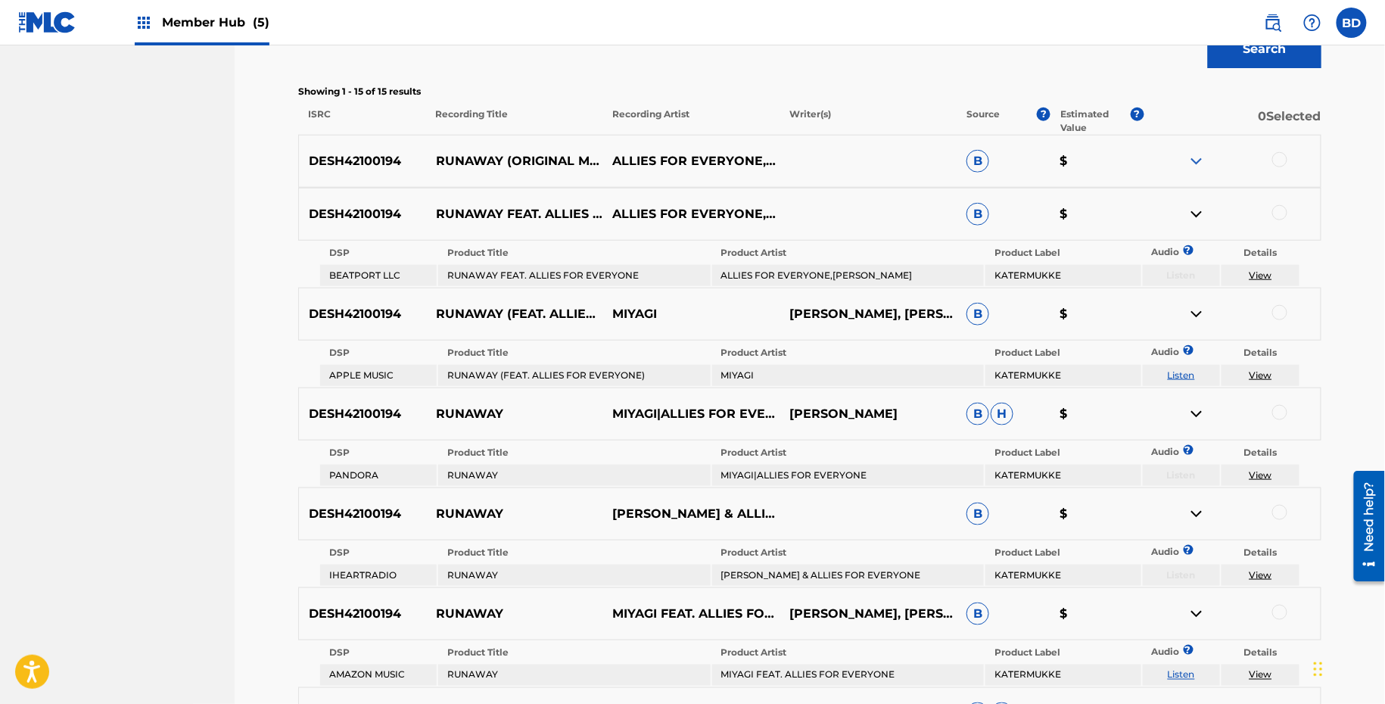
click at [1201, 173] on div "DESH42100194 RUNAWAY (ORIGINAL MIX) ALLIES FOR EVERYONE,MIYAGI B $" at bounding box center [809, 161] width 1023 height 53
click at [1201, 163] on img at bounding box center [1196, 161] width 18 height 18
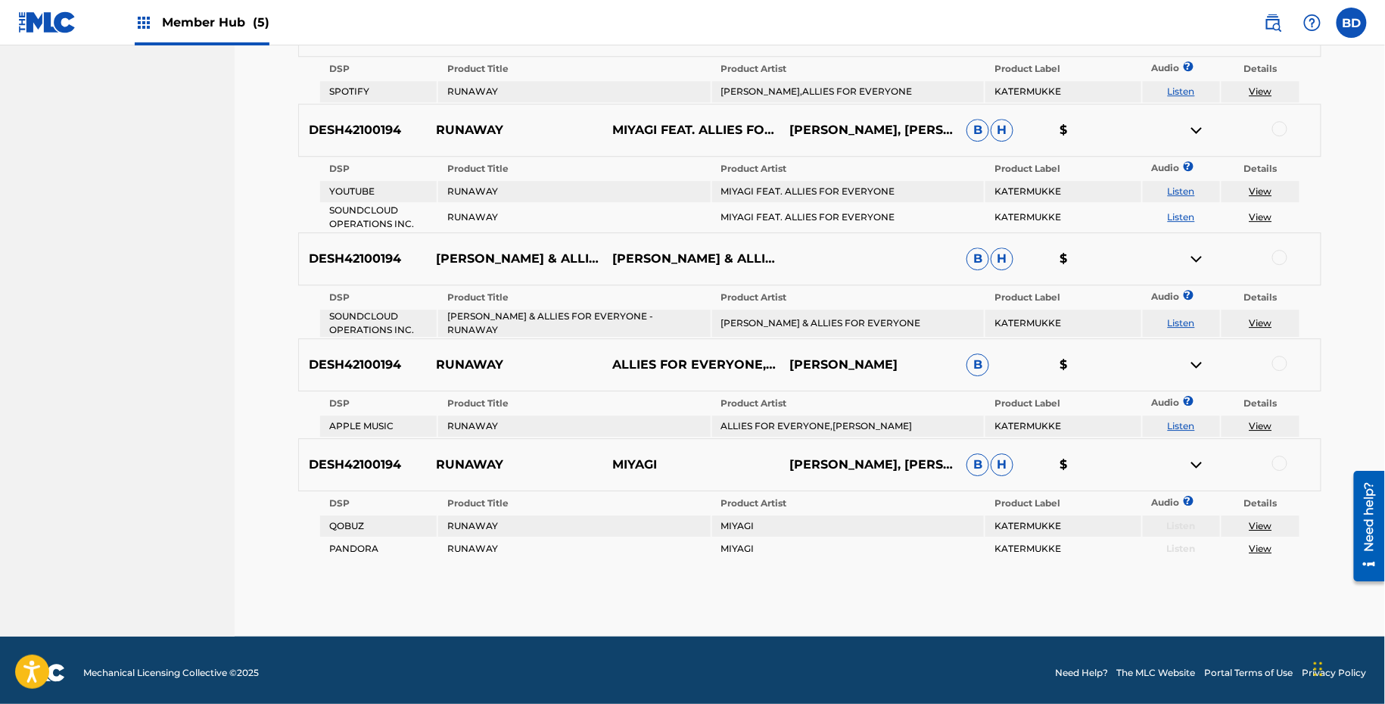
scroll to position [1364, 0]
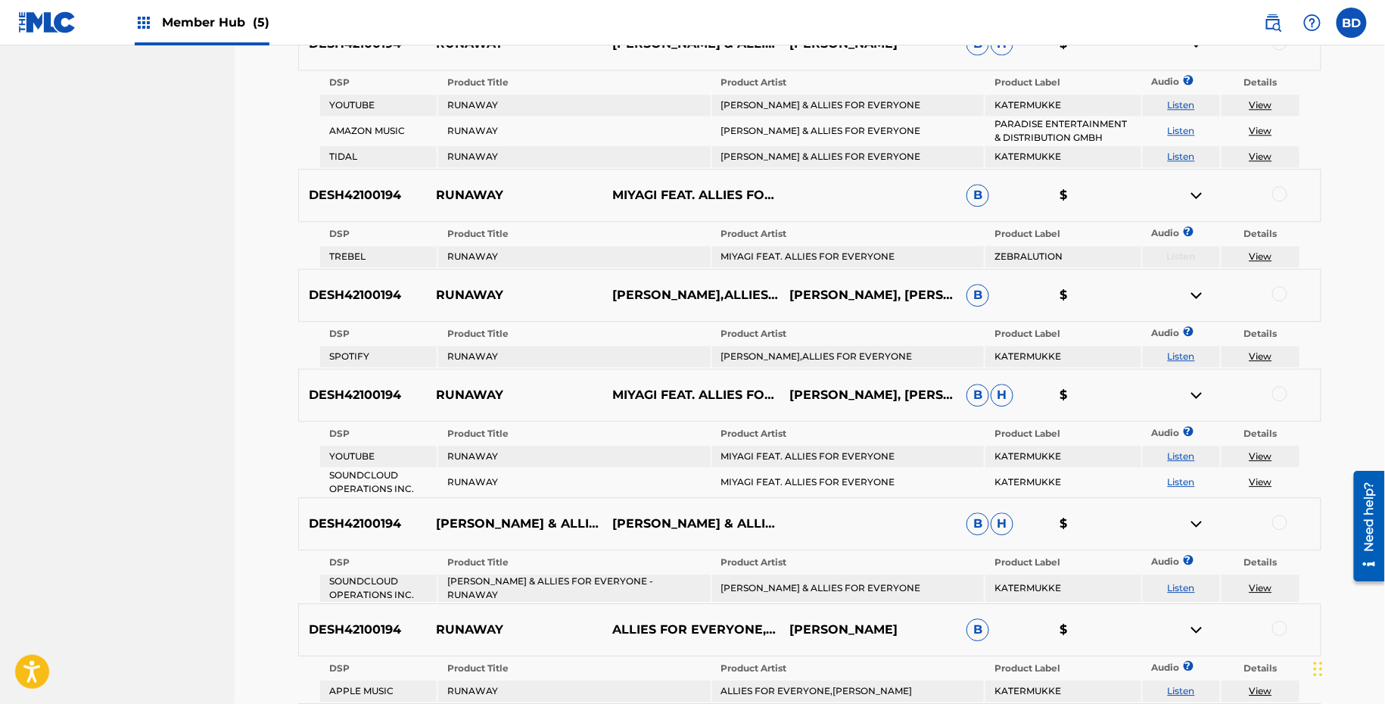
click at [444, 200] on p "RUNAWAY" at bounding box center [514, 195] width 177 height 18
copy p "RUNAWAY"
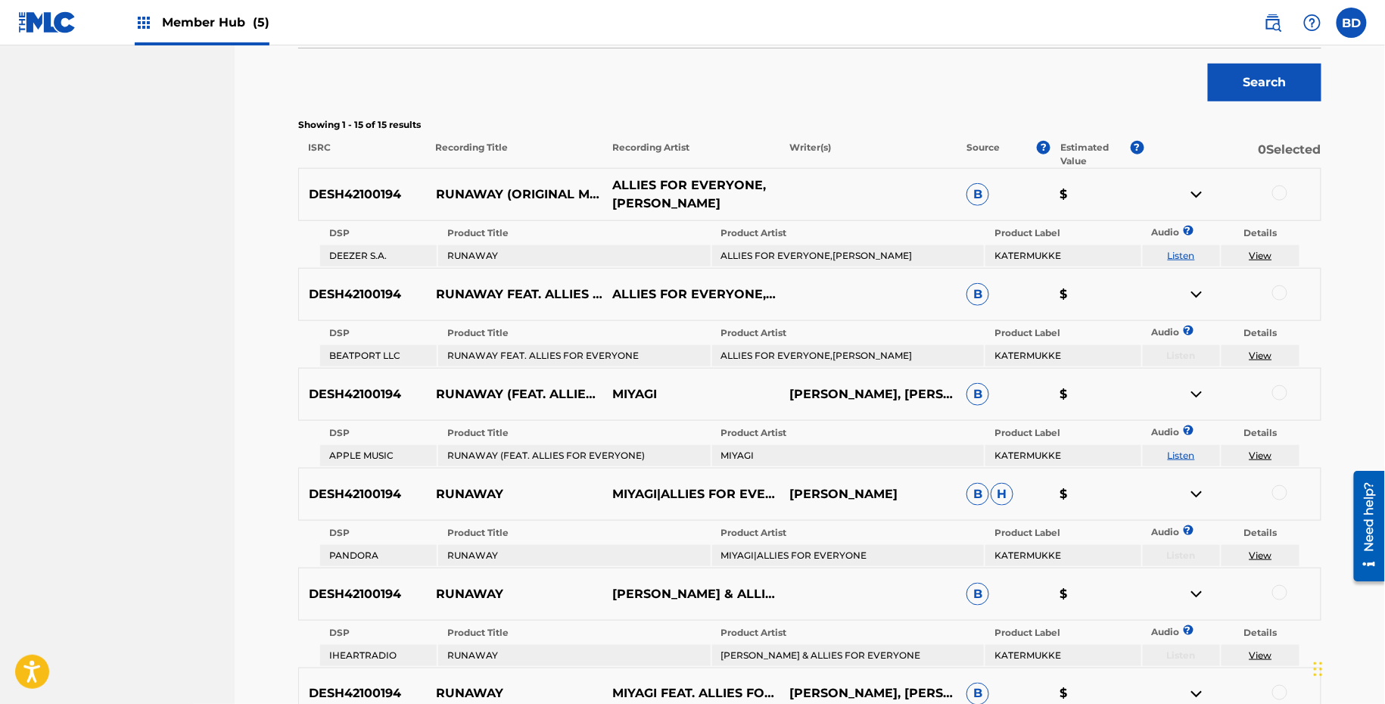
scroll to position [120, 0]
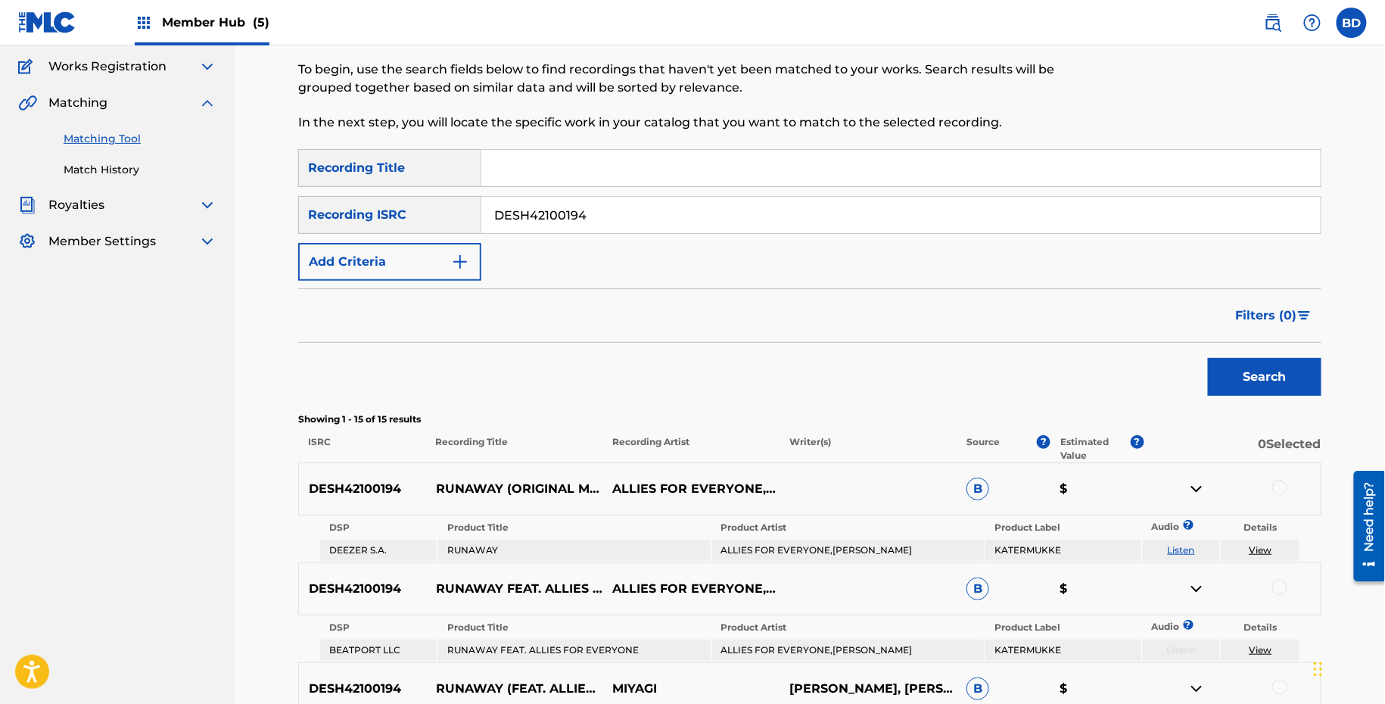
click at [614, 211] on input "DESH42100194" at bounding box center [900, 215] width 839 height 36
paste input "3"
click at [1208, 358] on button "Search" at bounding box center [1265, 377] width 114 height 38
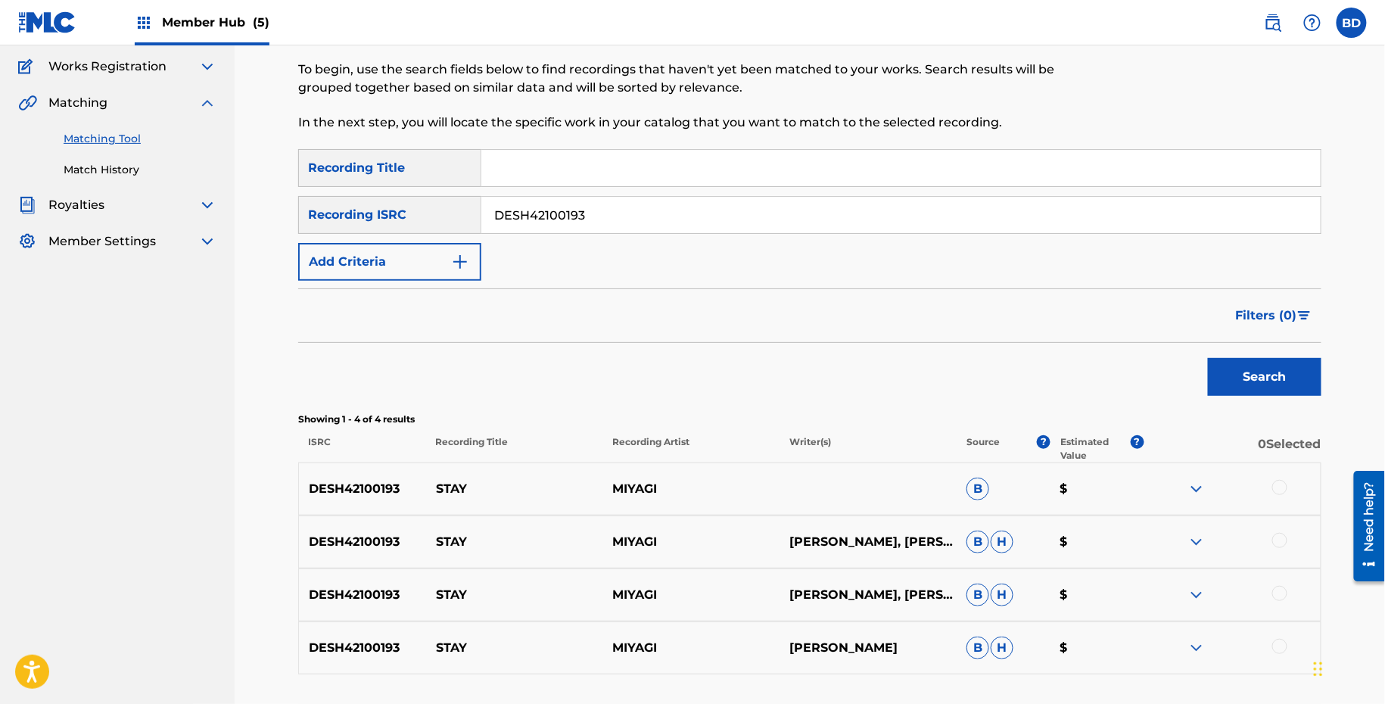
click at [455, 489] on p "STAY" at bounding box center [514, 489] width 177 height 18
copy p "STAY"
click at [521, 211] on input "DESH42100193" at bounding box center [900, 215] width 839 height 36
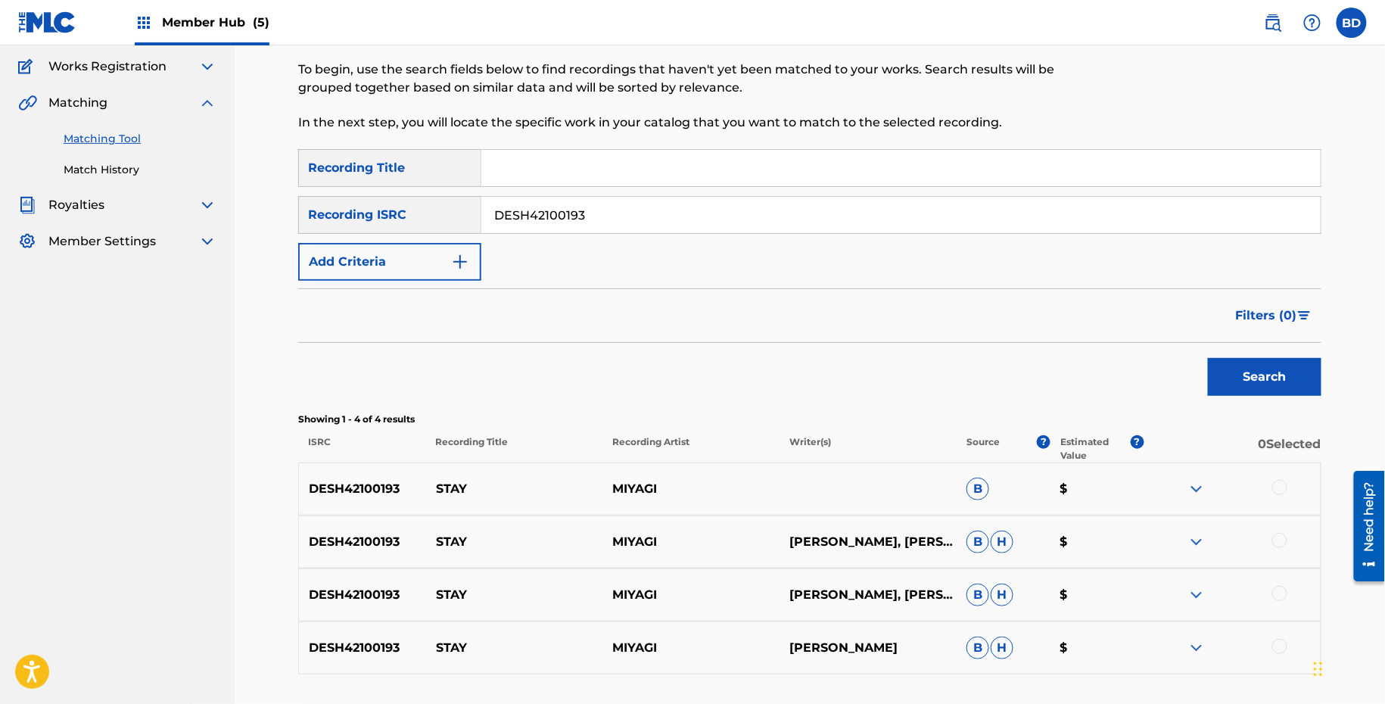
click at [521, 211] on input "DESH42100193" at bounding box center [900, 215] width 839 height 36
paste input "232400121"
click at [1208, 358] on button "Search" at bounding box center [1265, 377] width 114 height 38
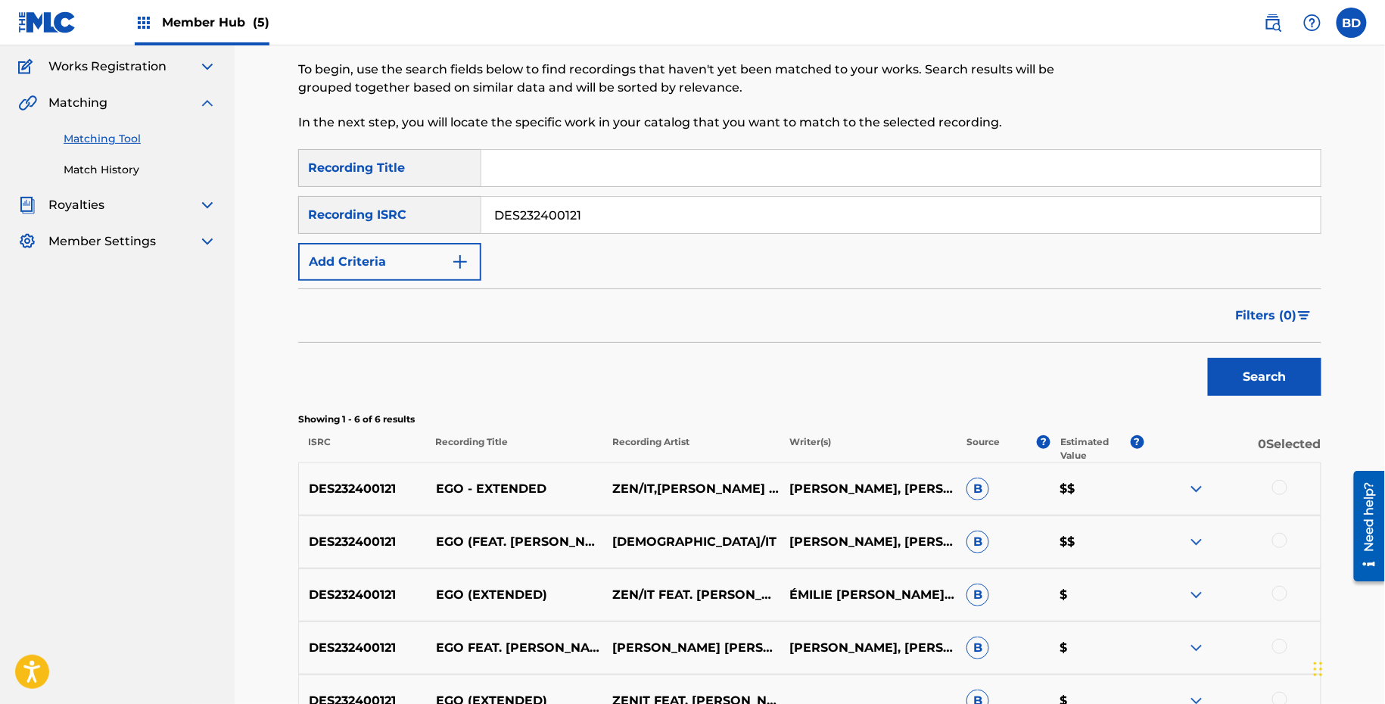
click at [447, 484] on p "EGO - EXTENDED" at bounding box center [514, 489] width 177 height 18
copy p "EGO"
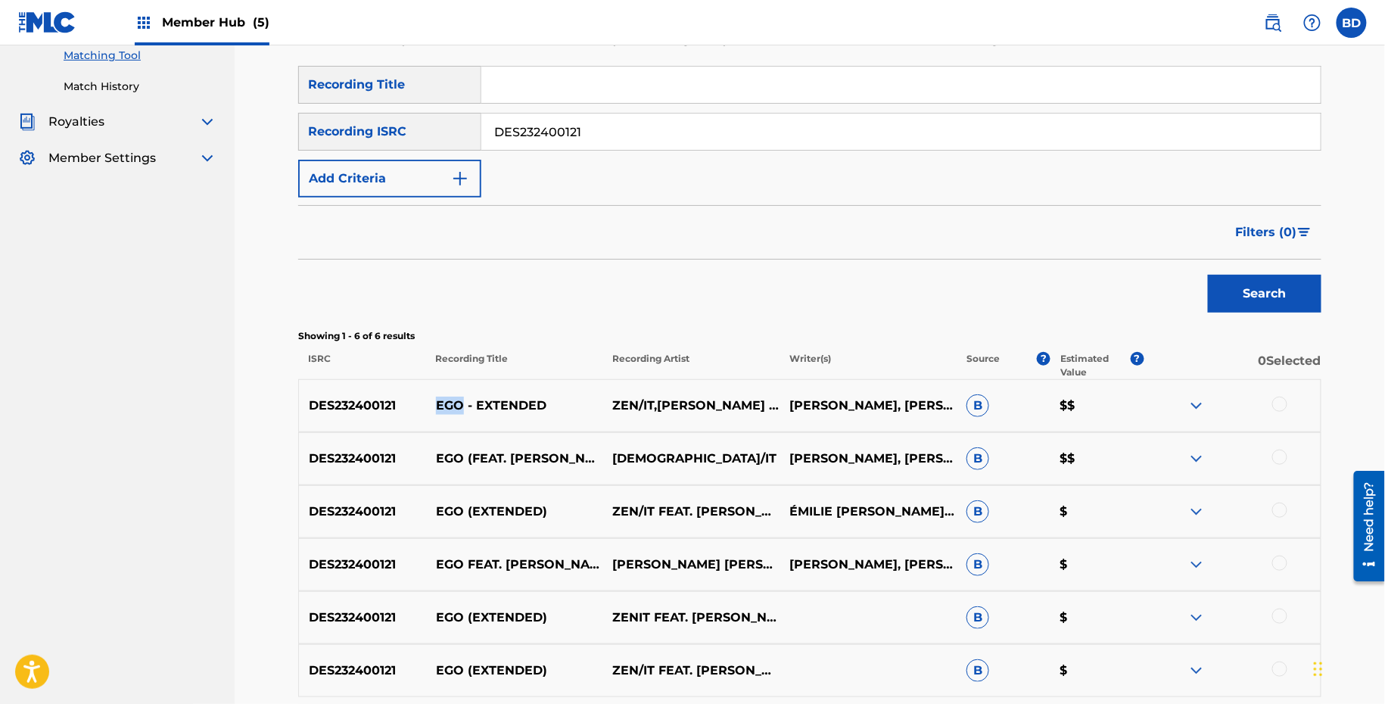
scroll to position [148, 0]
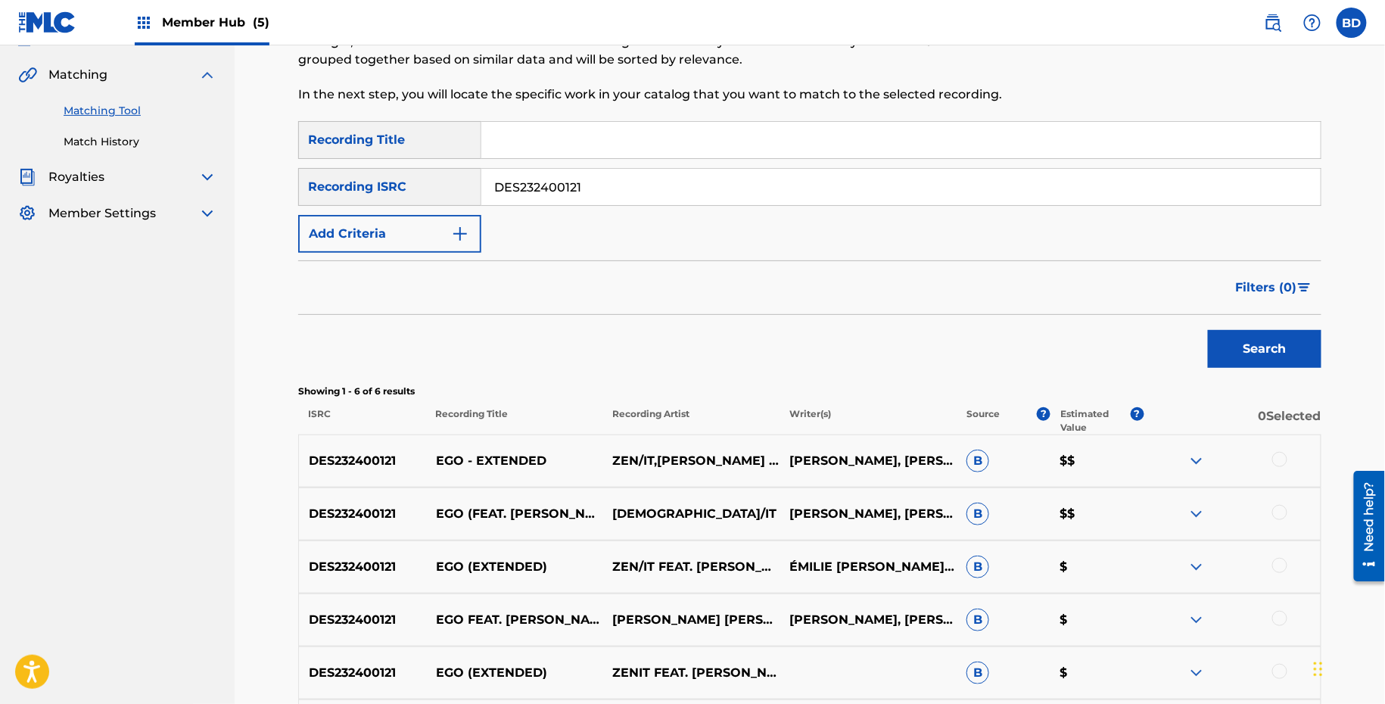
click at [627, 163] on div "SearchWithCriteriab10cc730-c961-4e90-838a-4a749379de64 Recording Title SearchWi…" at bounding box center [809, 187] width 1023 height 132
click at [627, 176] on input "DES232400121" at bounding box center [900, 187] width 839 height 36
paste input "040"
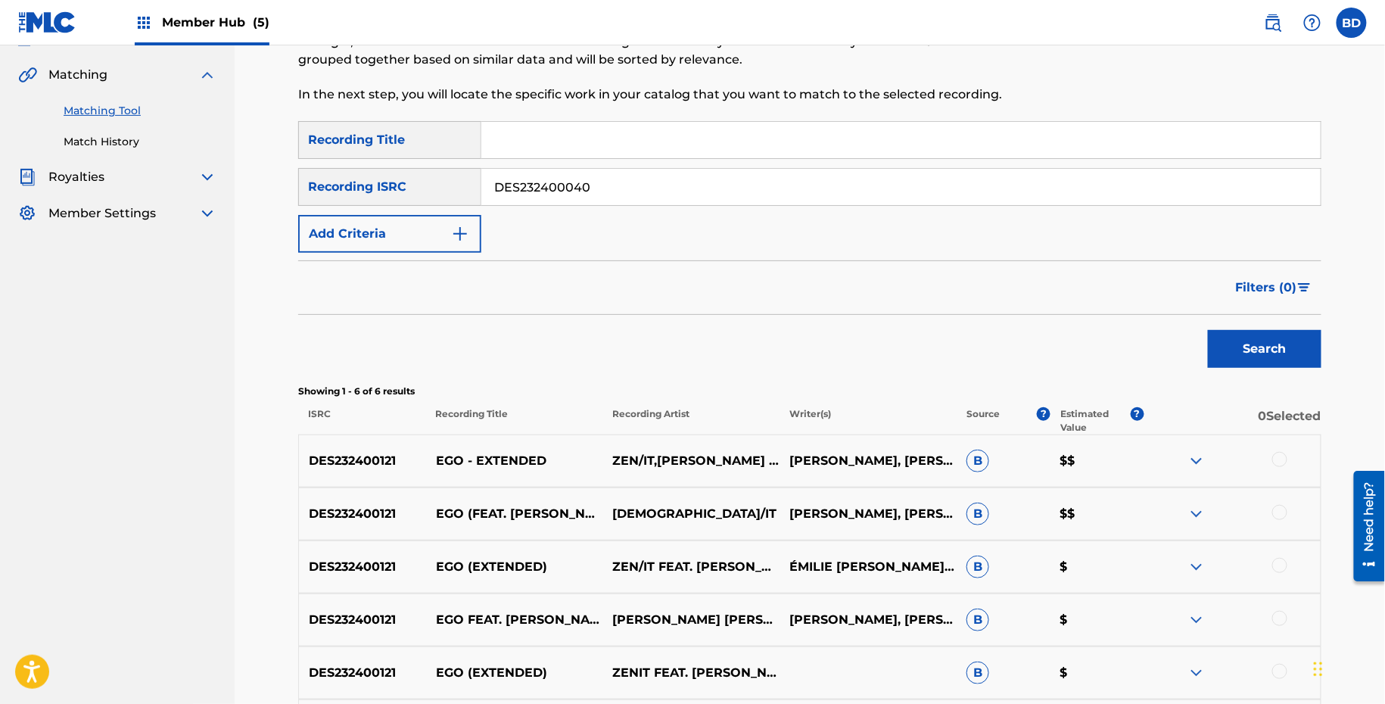
click at [1208, 330] on button "Search" at bounding box center [1265, 349] width 114 height 38
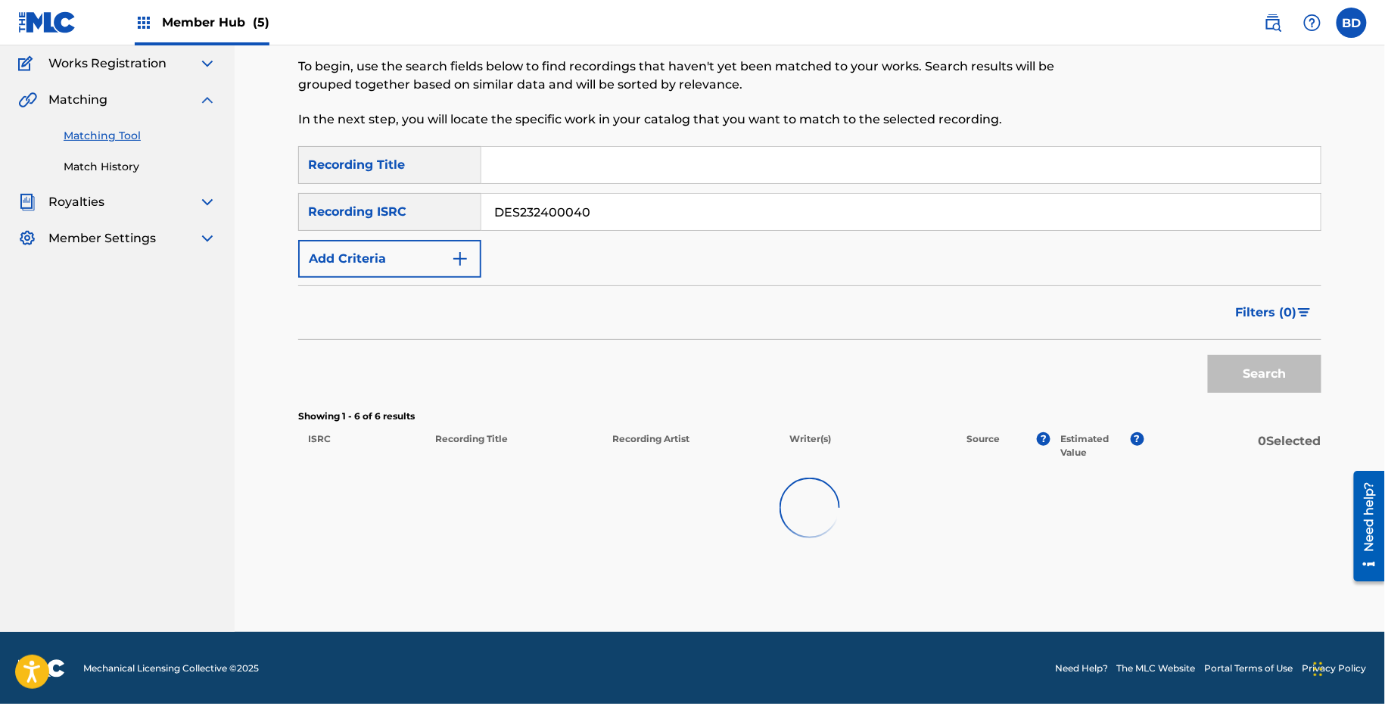
scroll to position [122, 0]
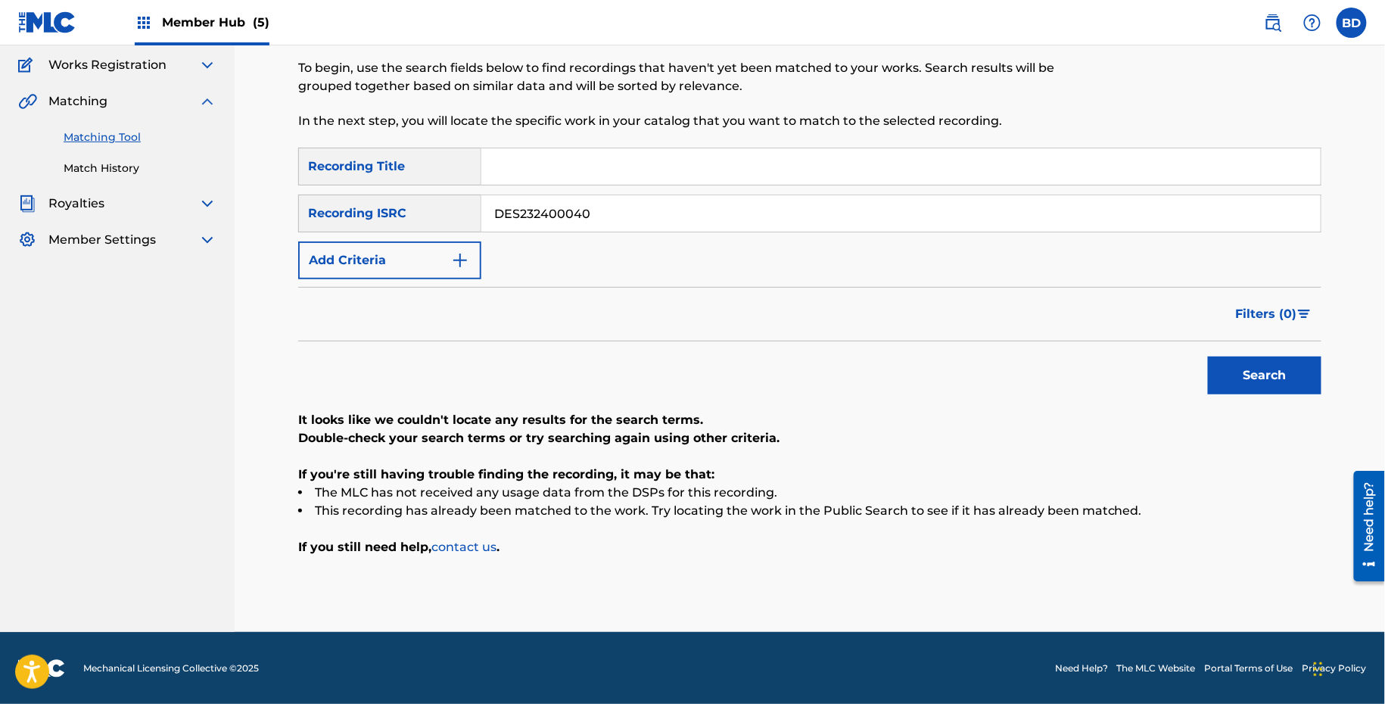
click at [494, 226] on input "DES232400040" at bounding box center [900, 213] width 839 height 36
paste input "PY71600057"
type input "DEPY71600057"
click at [1208, 356] on button "Search" at bounding box center [1265, 375] width 114 height 38
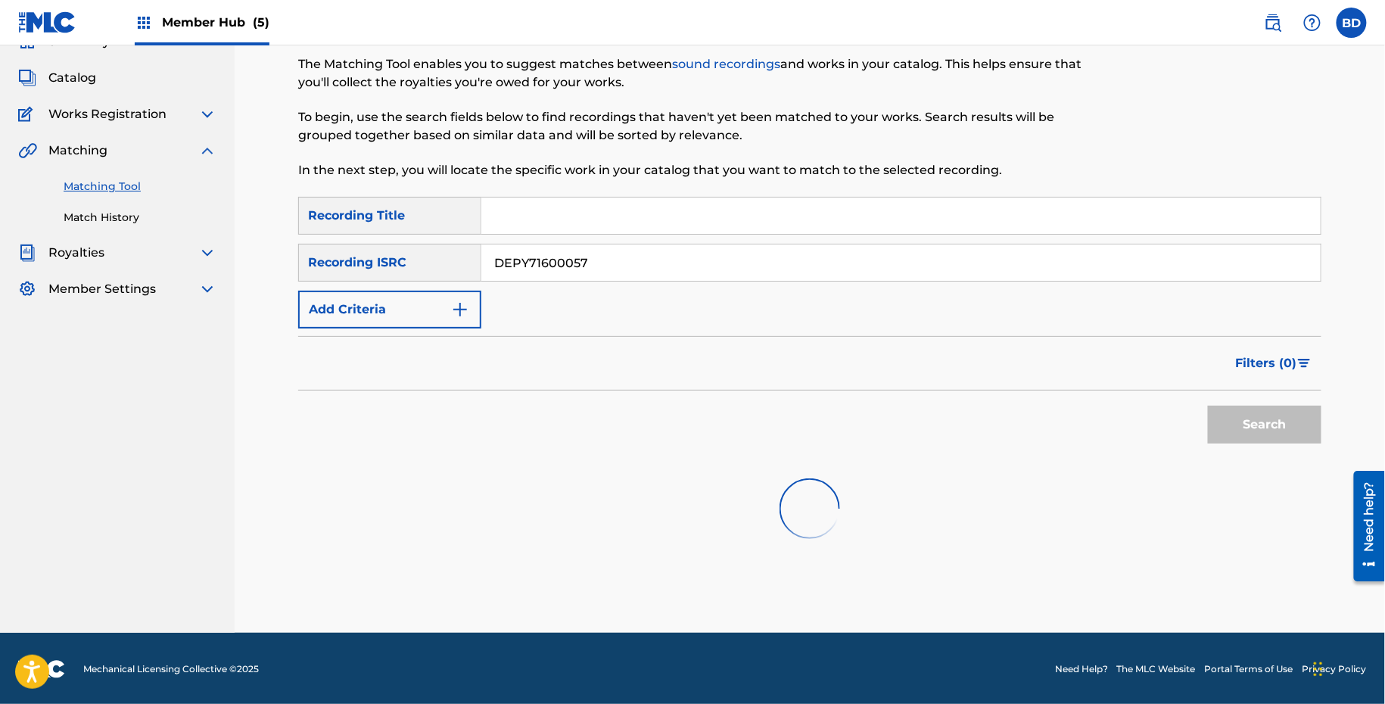
scroll to position [148, 0]
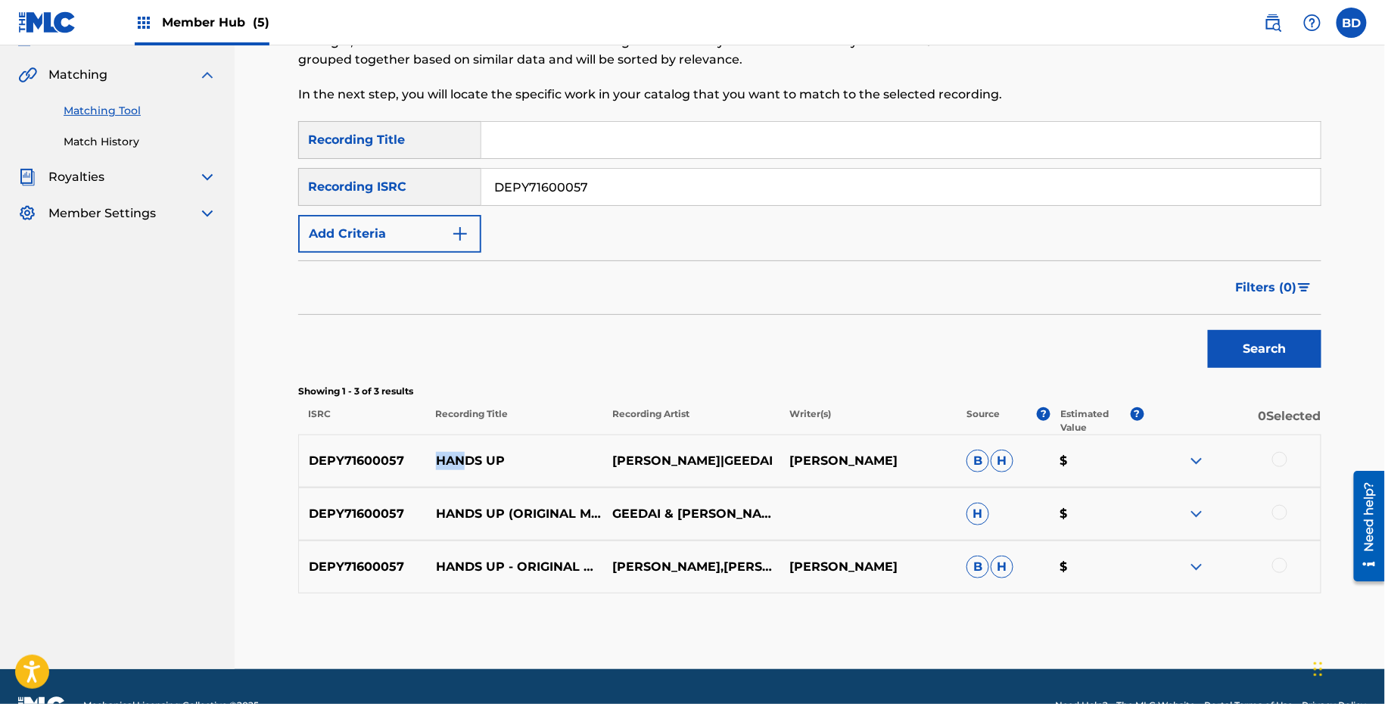
click at [468, 452] on p "HANDS UP" at bounding box center [514, 461] width 177 height 18
copy p "HANDS UP"
